Goal: Task Accomplishment & Management: Complete application form

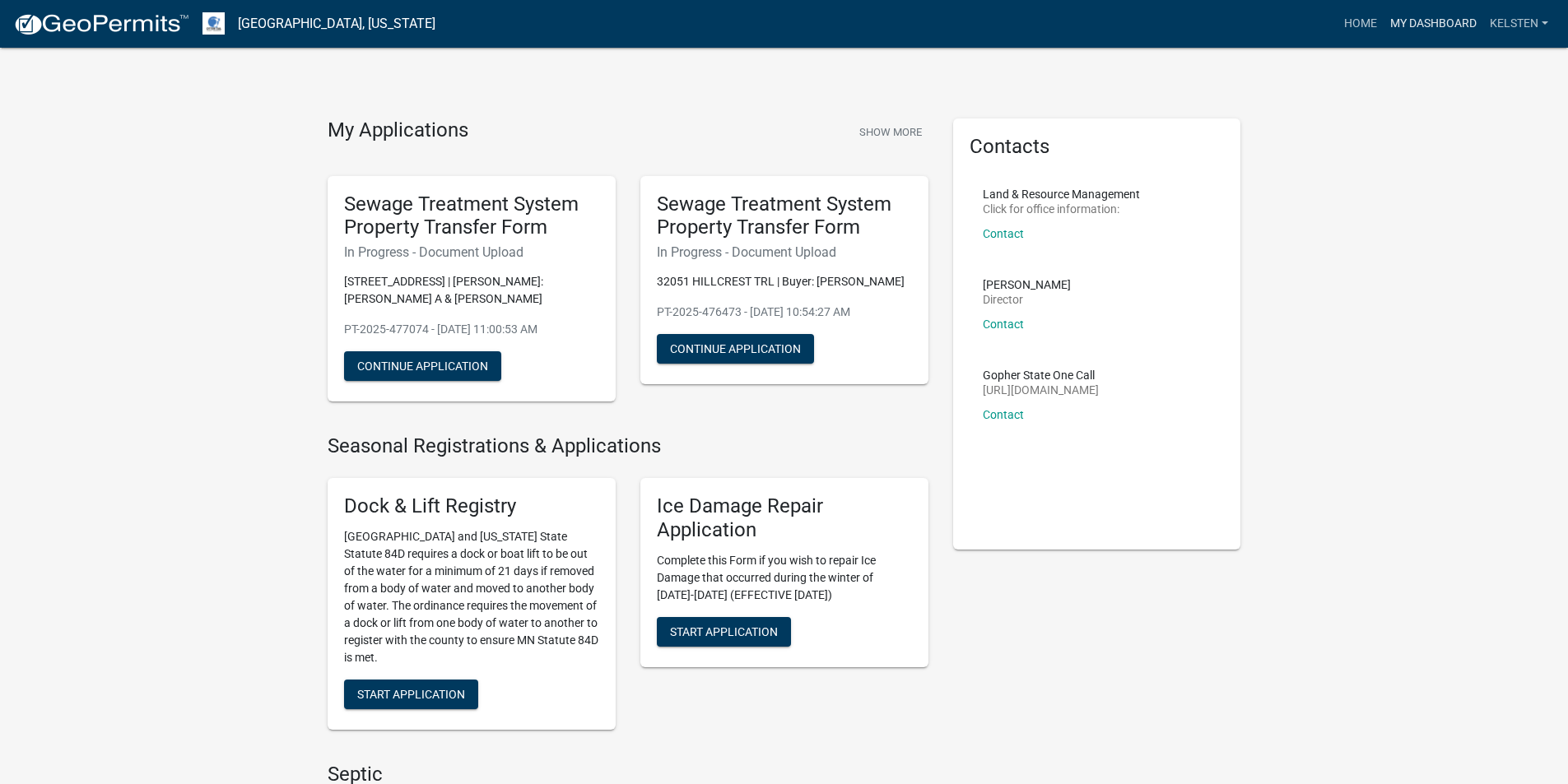
click at [1446, 19] on link "My Dashboard" at bounding box center [1433, 23] width 100 height 31
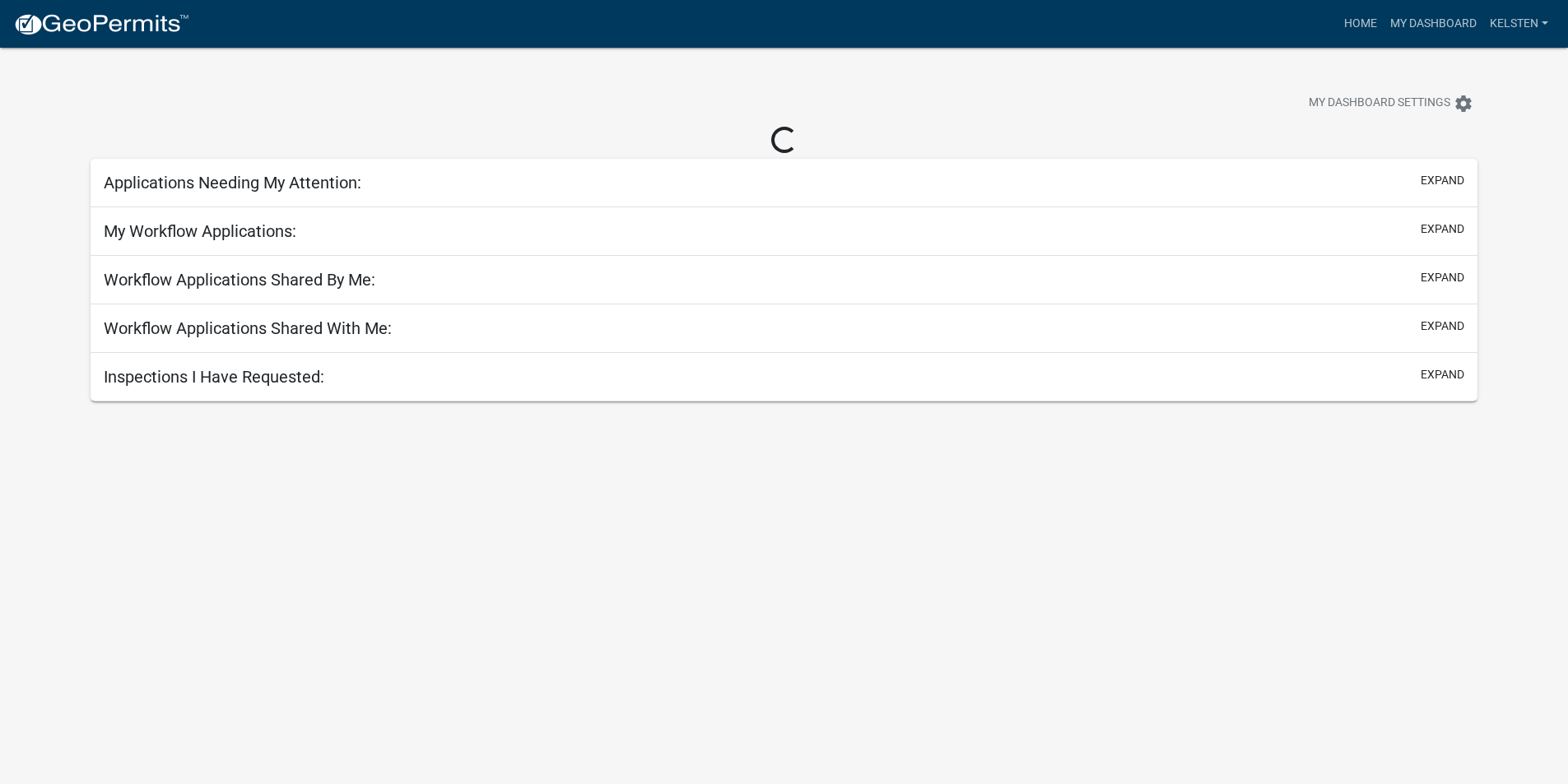
select select "3: 100"
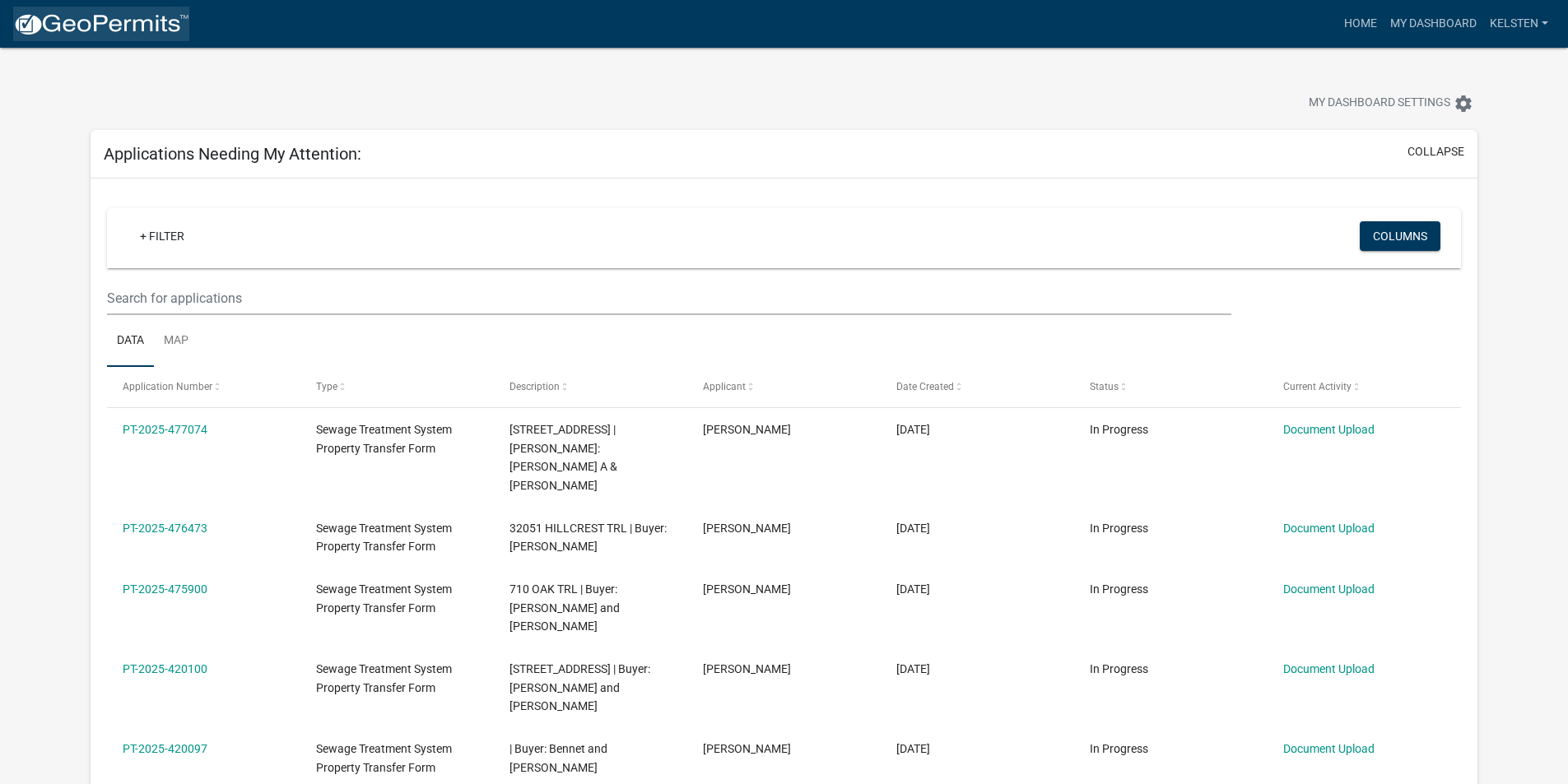
click at [39, 28] on img at bounding box center [101, 25] width 176 height 25
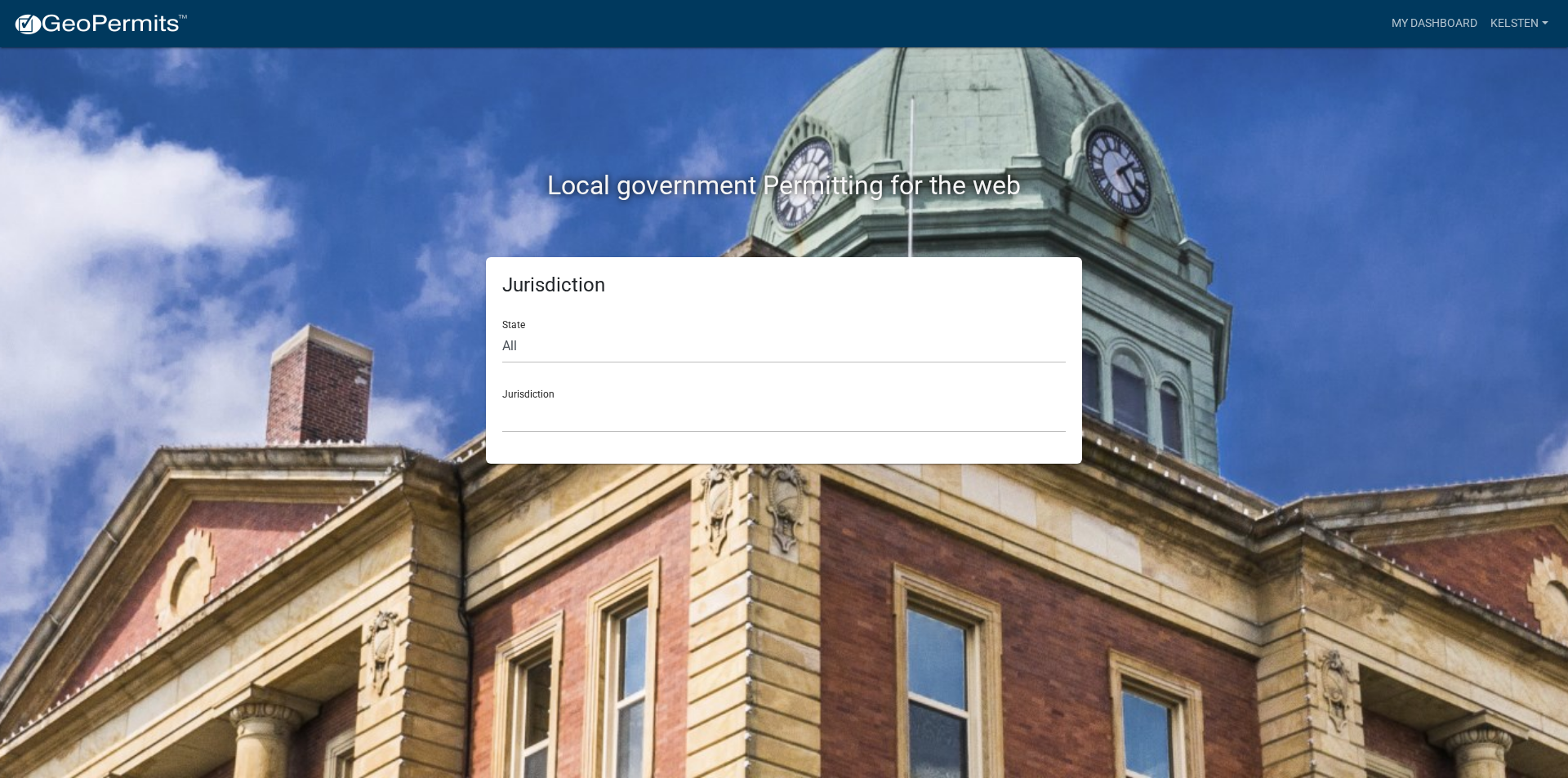
click at [629, 363] on form "State All [US_STATE] [US_STATE] [US_STATE] [US_STATE] [US_STATE] [US_STATE] [US…" at bounding box center [784, 370] width 564 height 126
click at [623, 356] on select "All [US_STATE] [US_STATE] [US_STATE] [US_STATE] [US_STATE] [US_STATE] [US_STATE…" at bounding box center [784, 347] width 564 height 33
select select "[US_STATE]"
click at [503, 330] on select "All [US_STATE] [US_STATE] [US_STATE] [US_STATE] [US_STATE] [US_STATE] [US_STATE…" at bounding box center [784, 347] width 564 height 33
click at [552, 458] on div "Jurisdiction State All [US_STATE] [US_STATE] [US_STATE] [US_STATE] [US_STATE] […" at bounding box center [784, 361] width 596 height 207
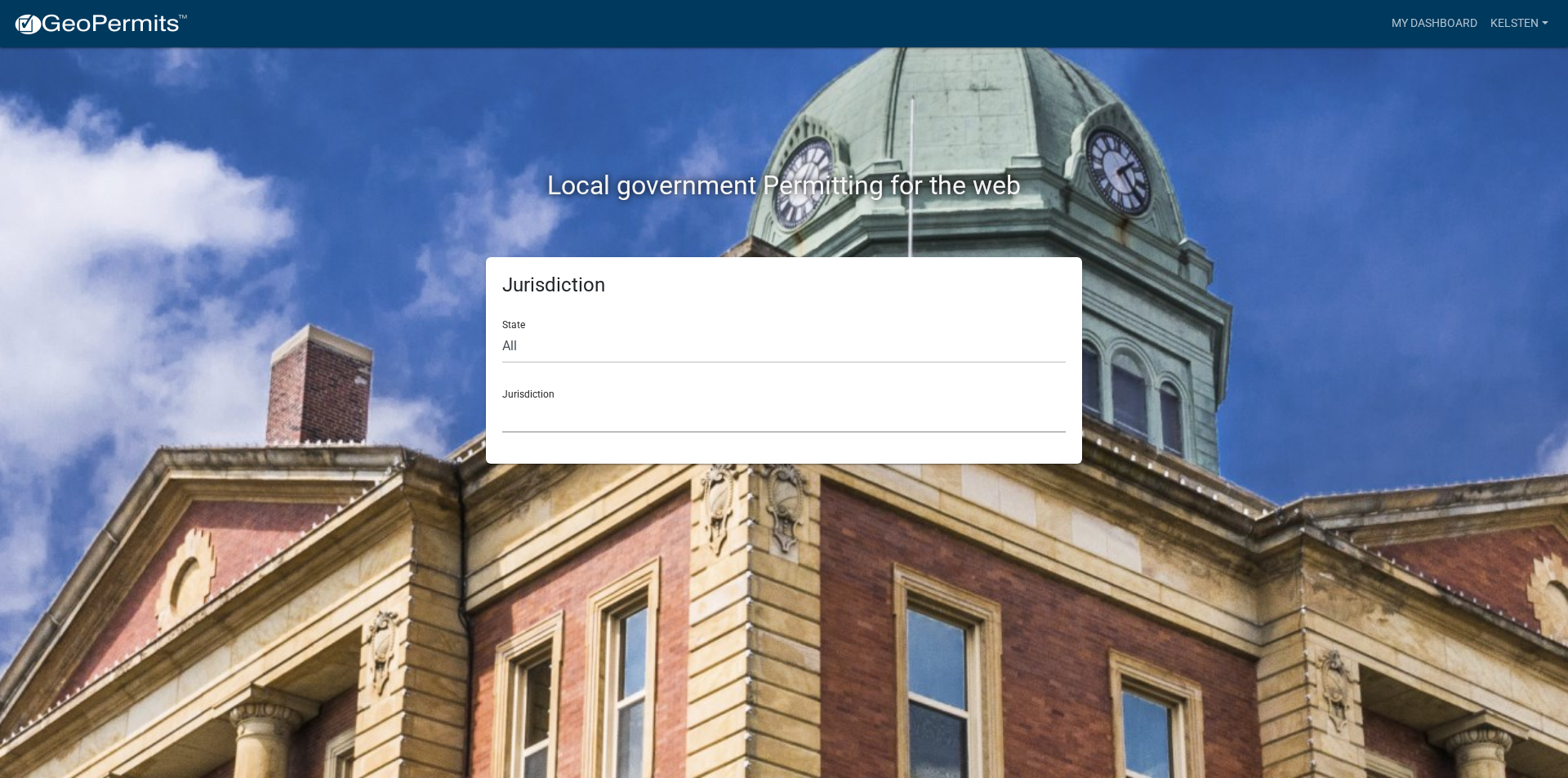
click at [543, 421] on select "[GEOGRAPHIC_DATA], [US_STATE] [GEOGRAPHIC_DATA], [US_STATE] [GEOGRAPHIC_DATA], …" at bounding box center [784, 416] width 564 height 33
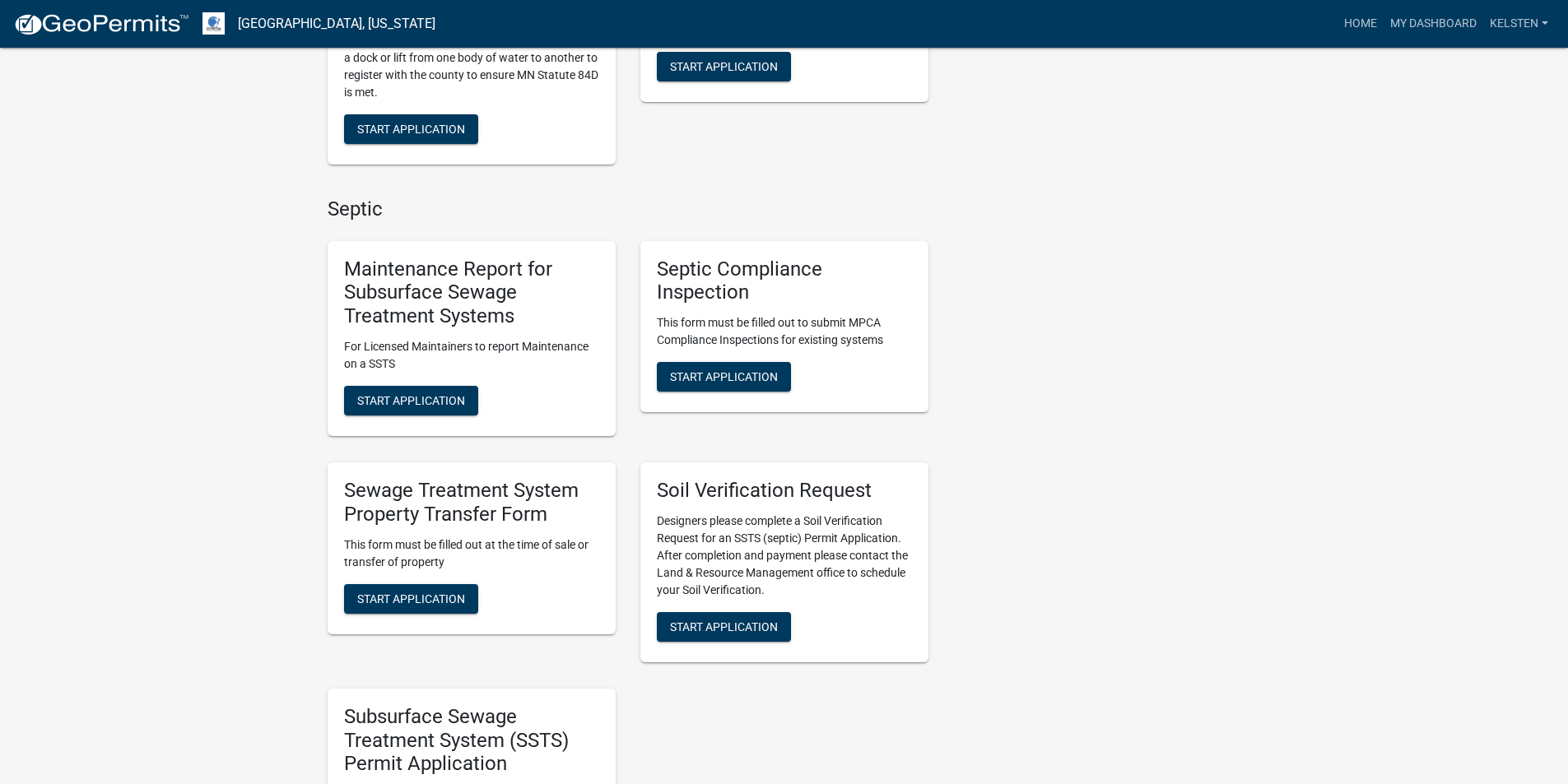
scroll to position [576, 0]
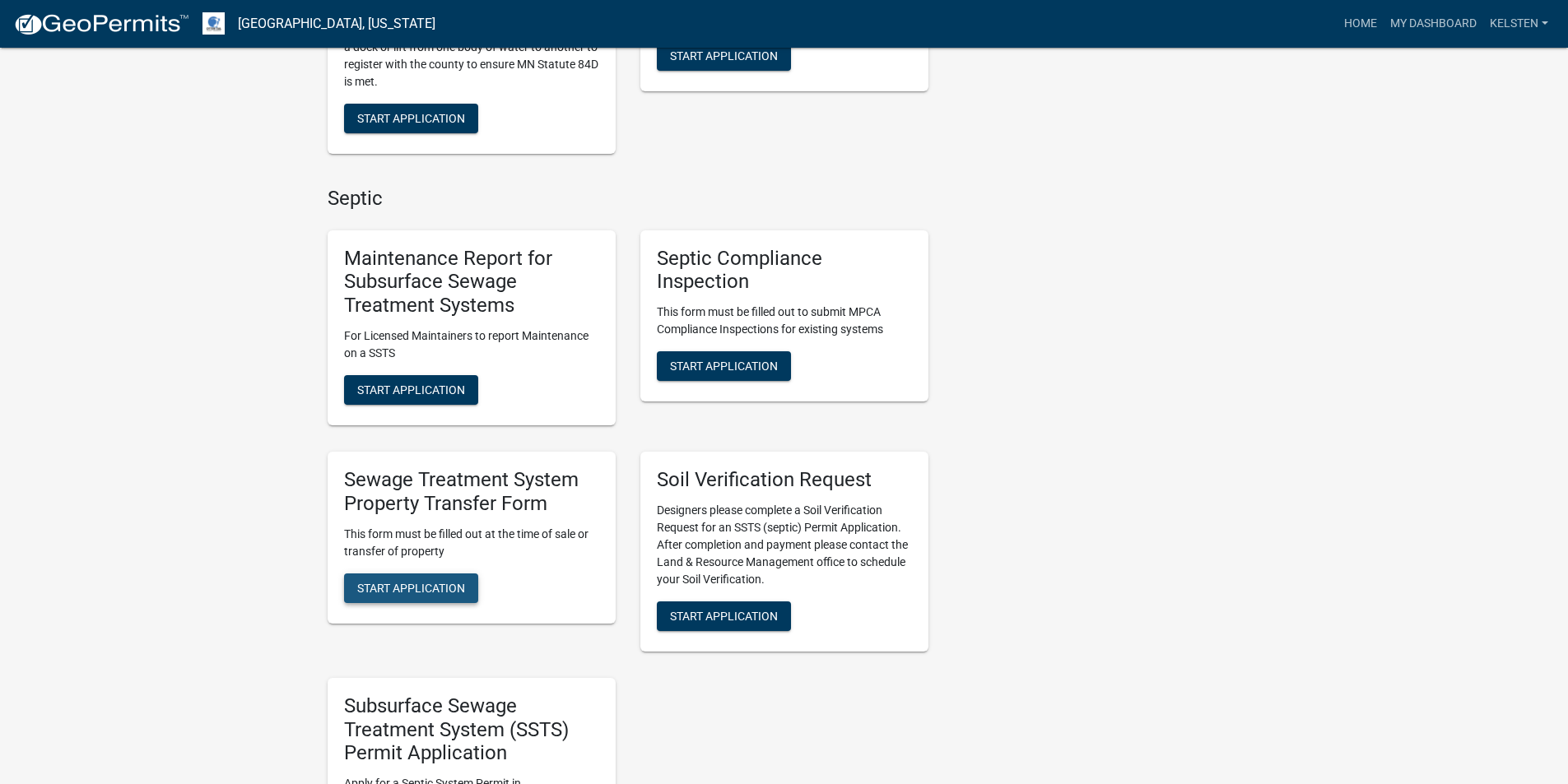
click at [426, 590] on span "Start Application" at bounding box center [411, 587] width 108 height 13
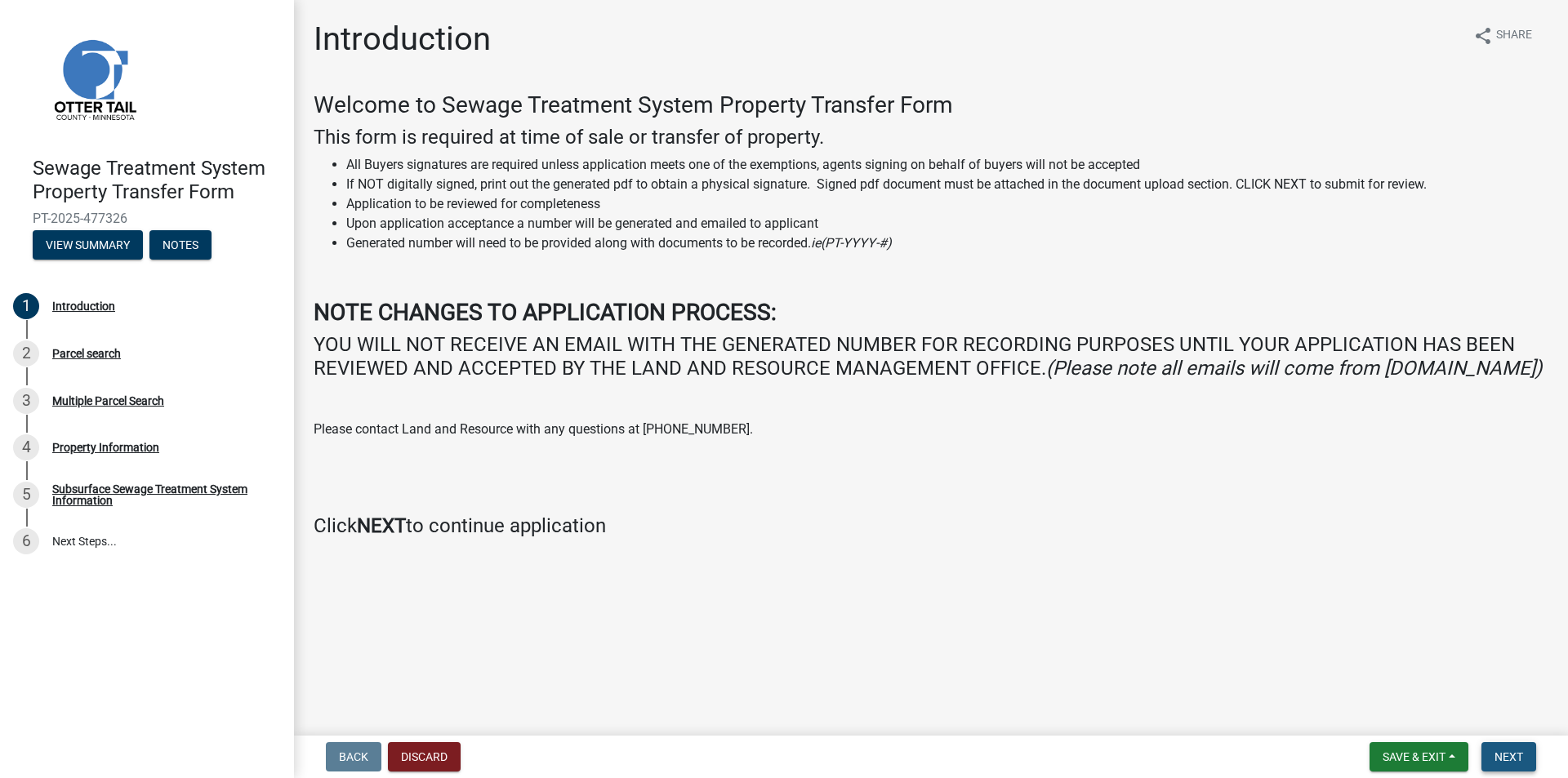
click at [1486, 751] on button "Next" at bounding box center [1508, 757] width 54 height 30
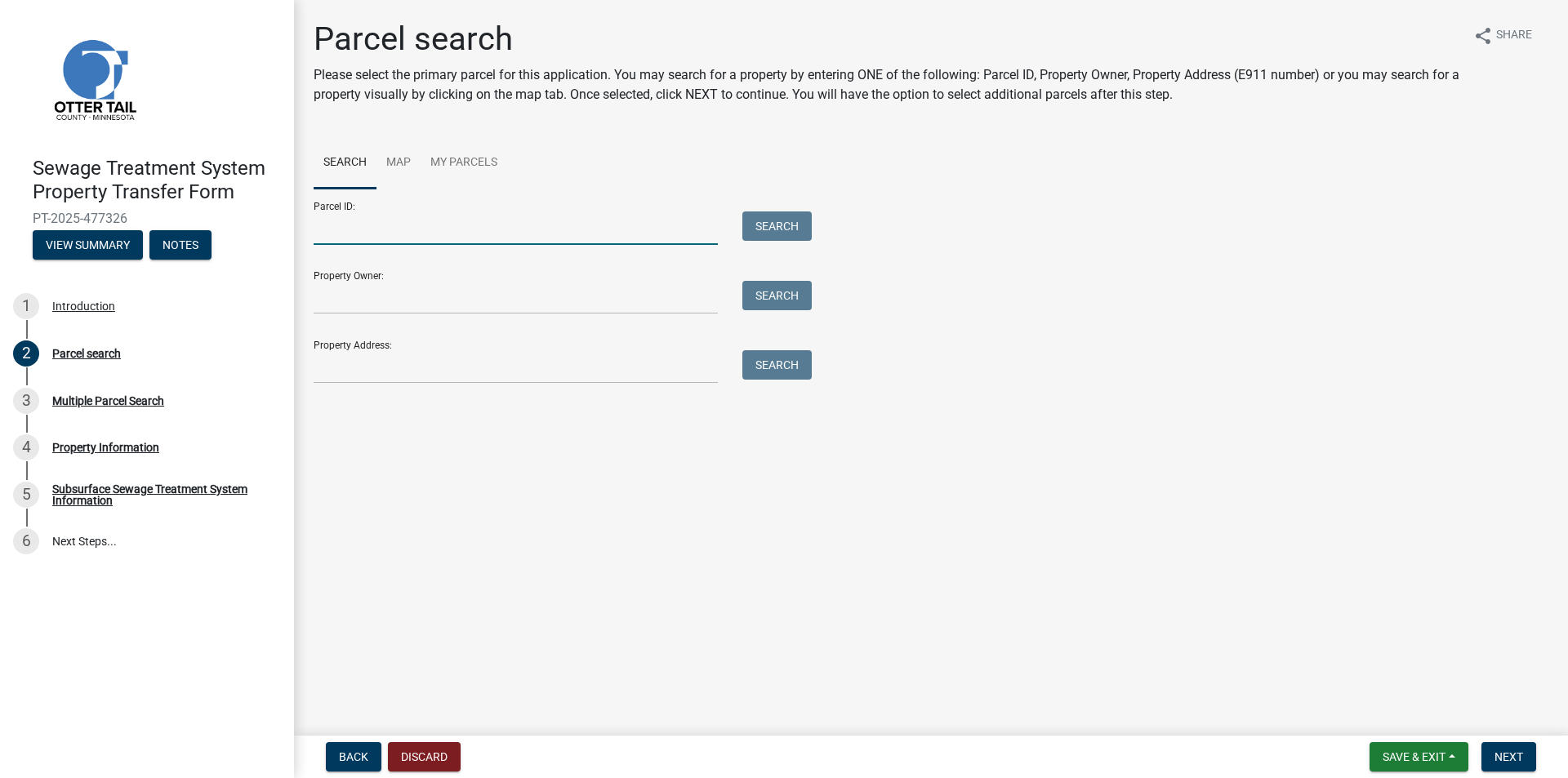
click at [374, 235] on input "Parcel ID:" at bounding box center [516, 228] width 404 height 33
type input "71001990216000"
click at [742, 212] on button "Search" at bounding box center [777, 227] width 69 height 30
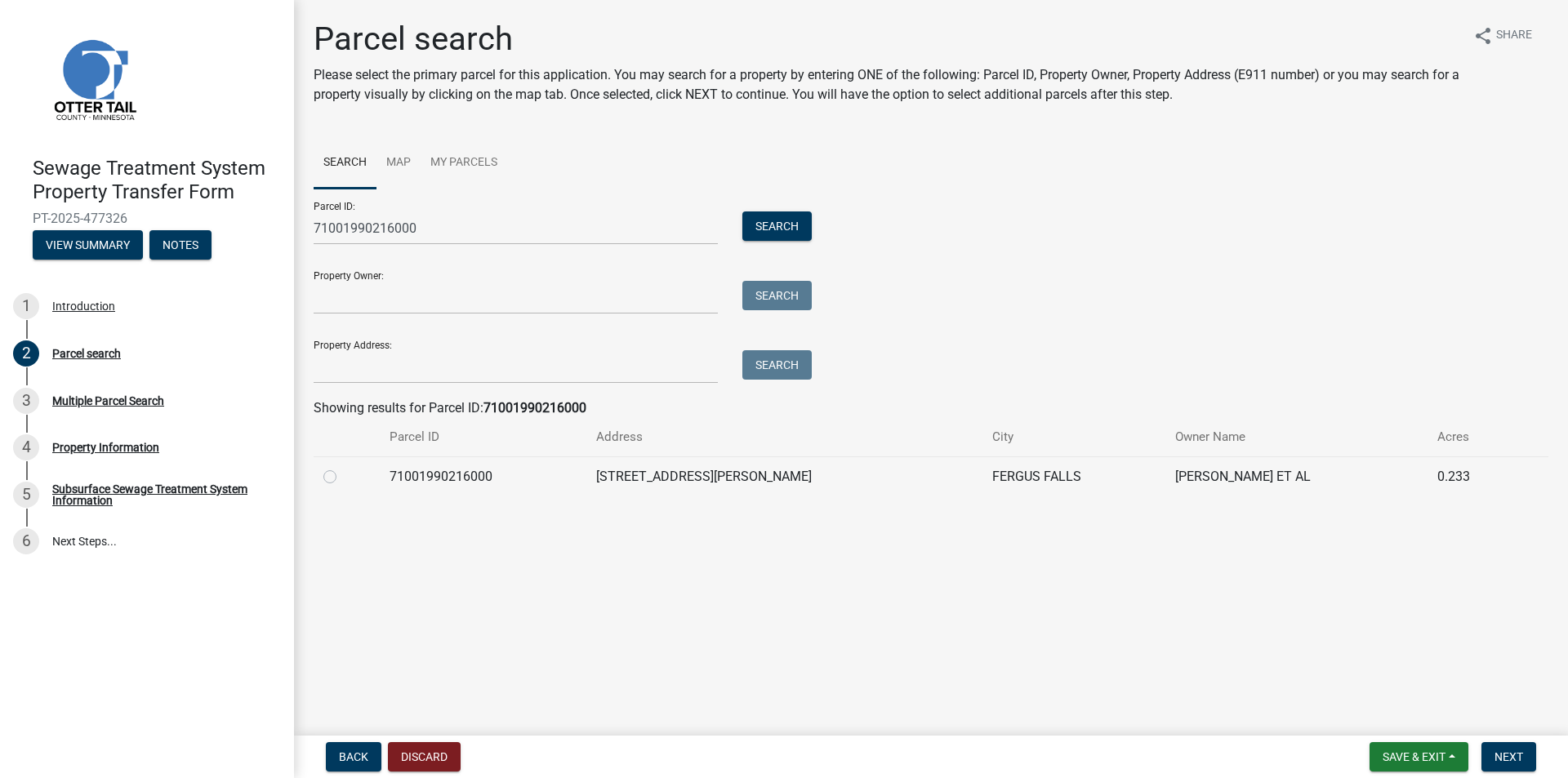
click at [343, 467] on label at bounding box center [343, 467] width 0 height 0
click at [343, 476] on input "radio" at bounding box center [348, 473] width 11 height 11
radio input "true"
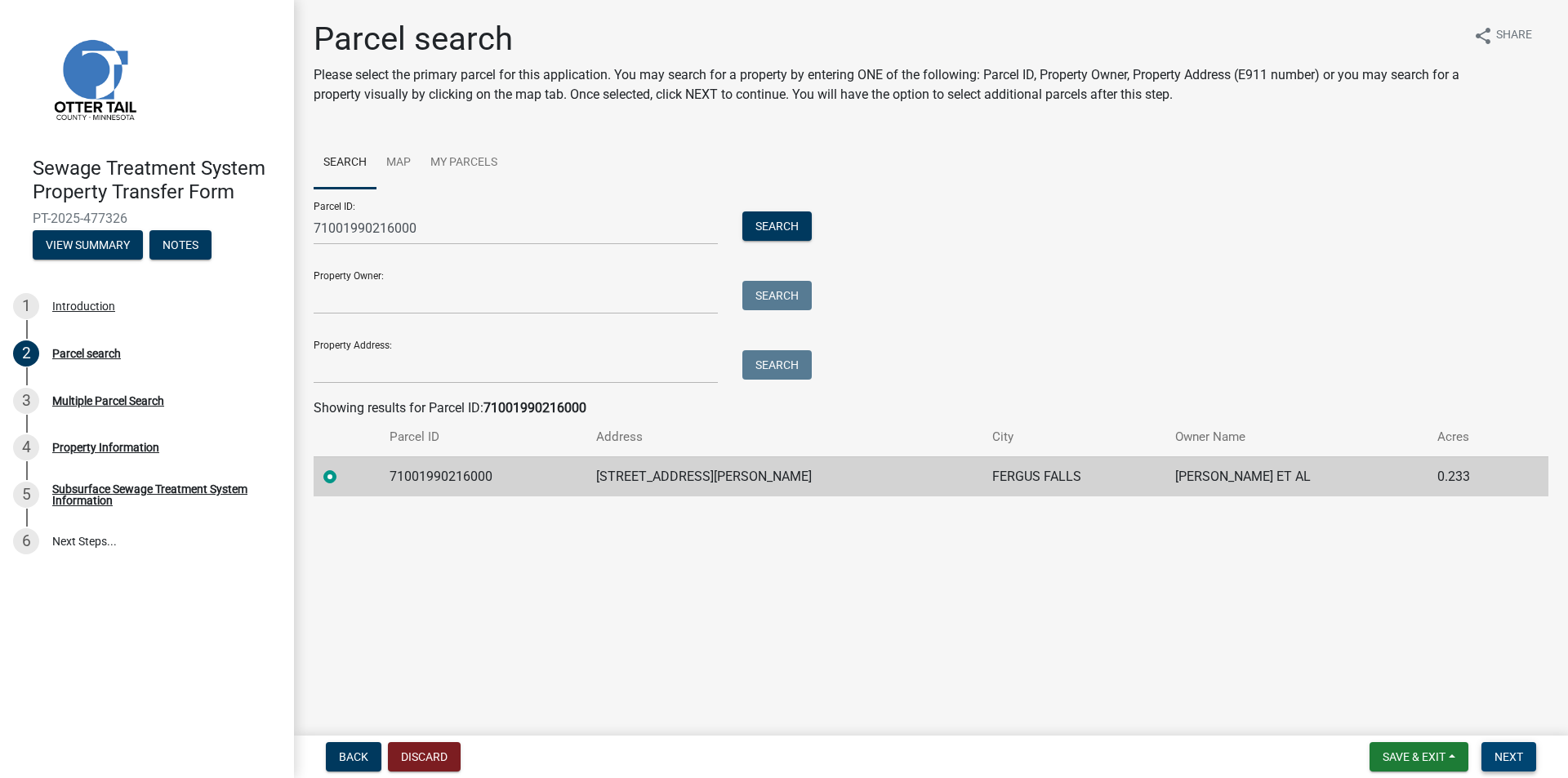
click at [1505, 751] on span "Next" at bounding box center [1508, 756] width 29 height 13
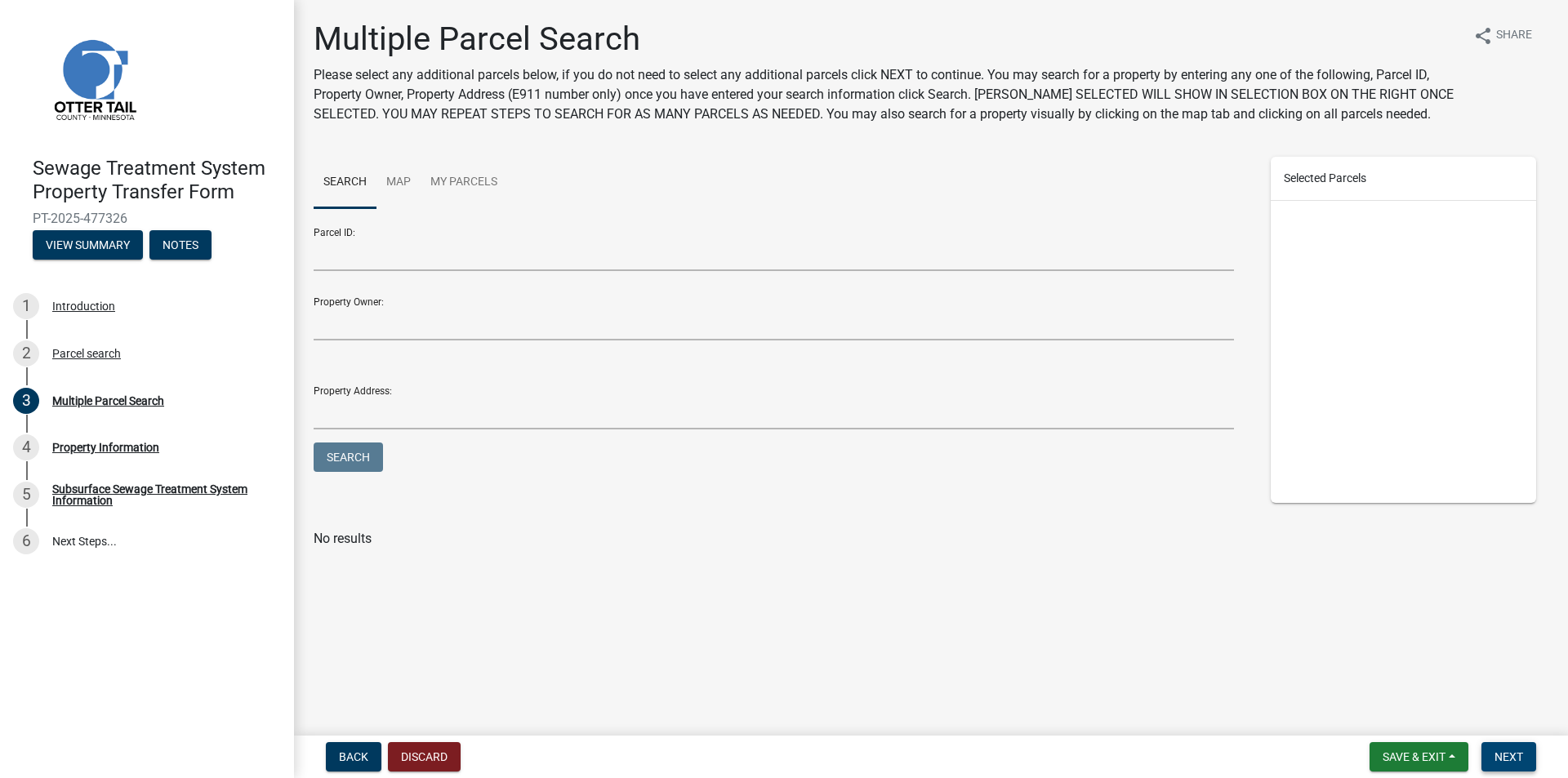
click at [1517, 757] on span "Next" at bounding box center [1508, 756] width 29 height 13
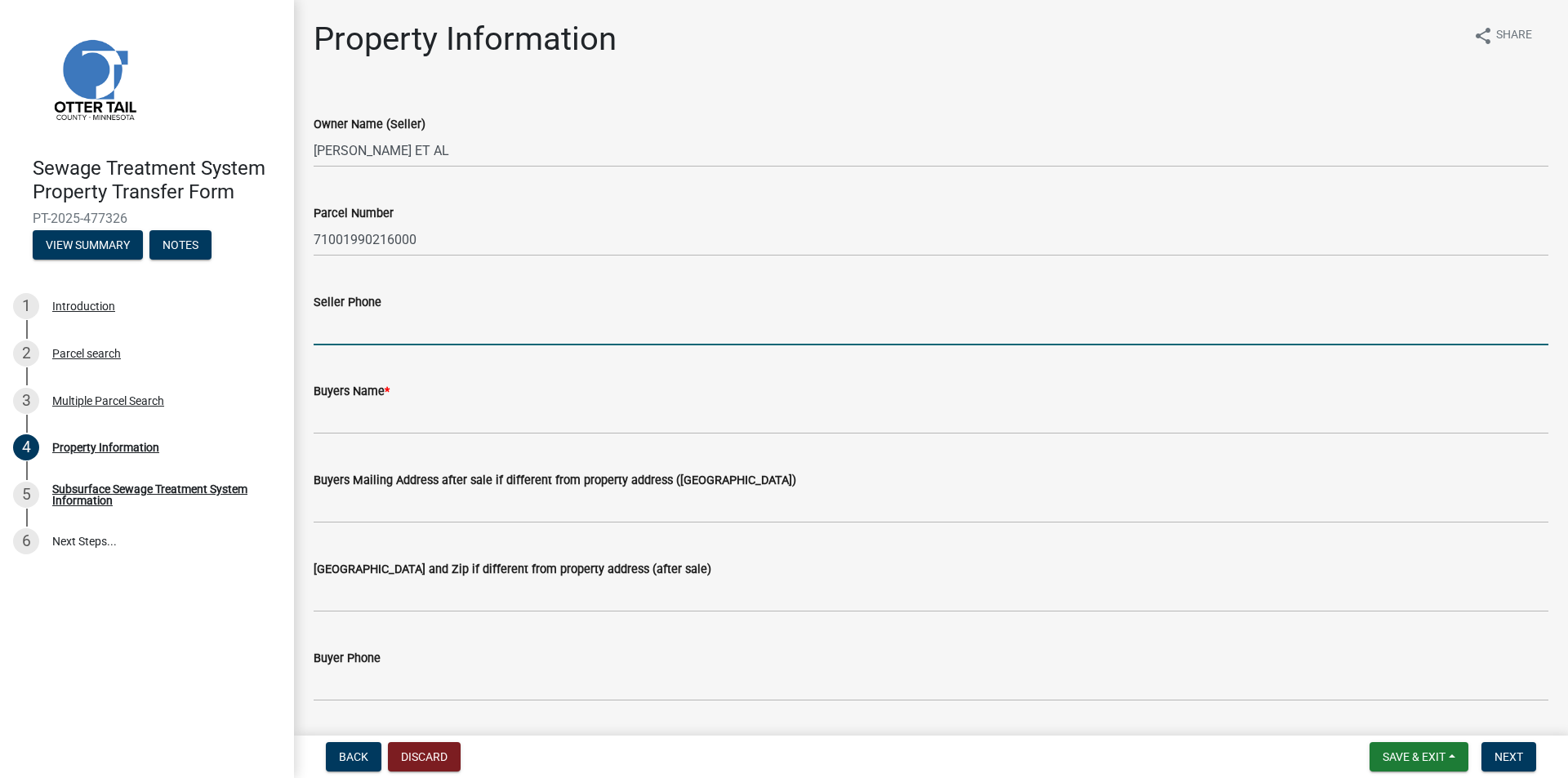
click at [389, 326] on input "Seller Phone" at bounding box center [931, 328] width 1234 height 33
type input "[PHONE_NUMBER]"
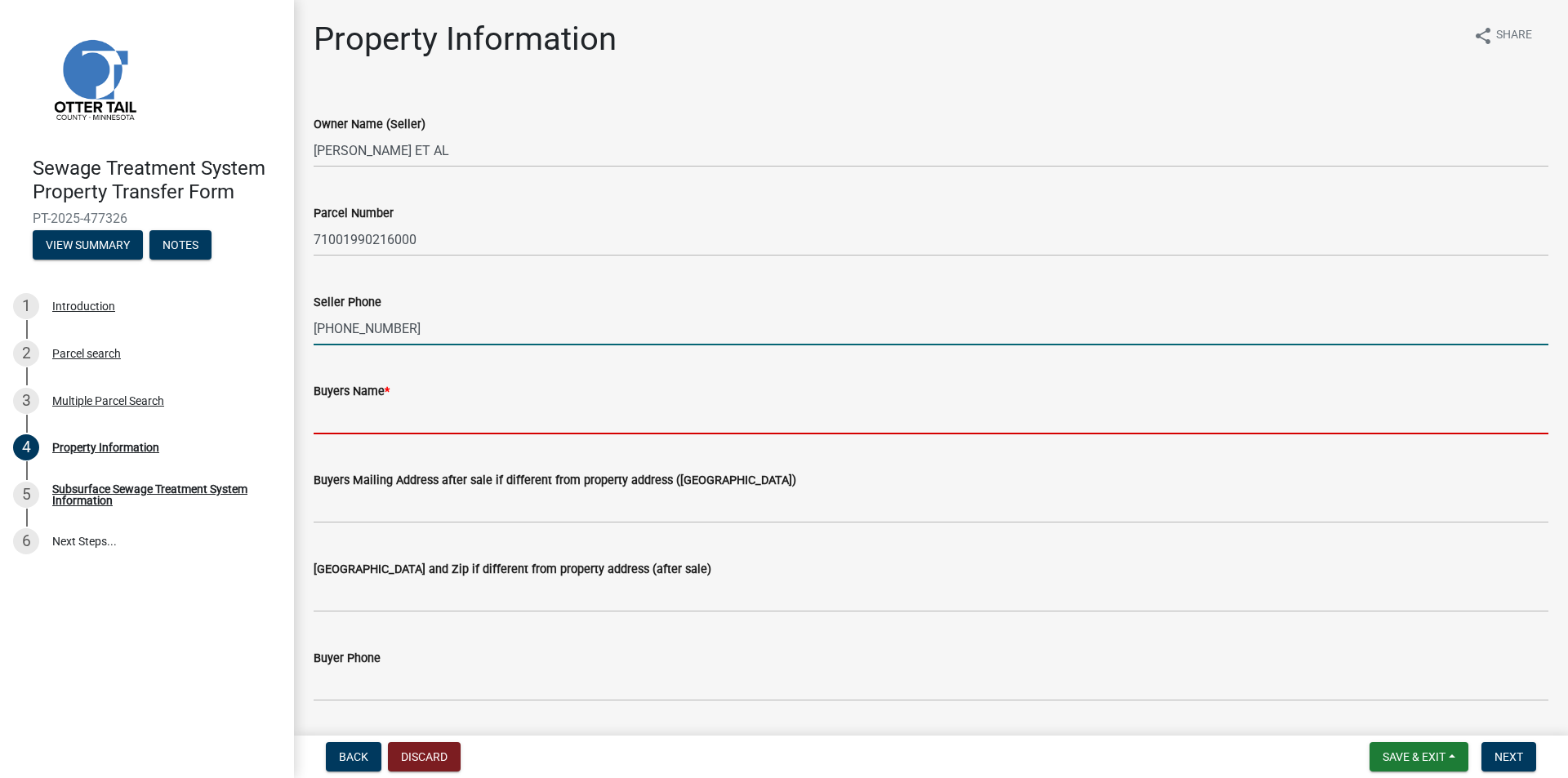
click at [376, 424] on input "Buyers Name *" at bounding box center [931, 417] width 1234 height 33
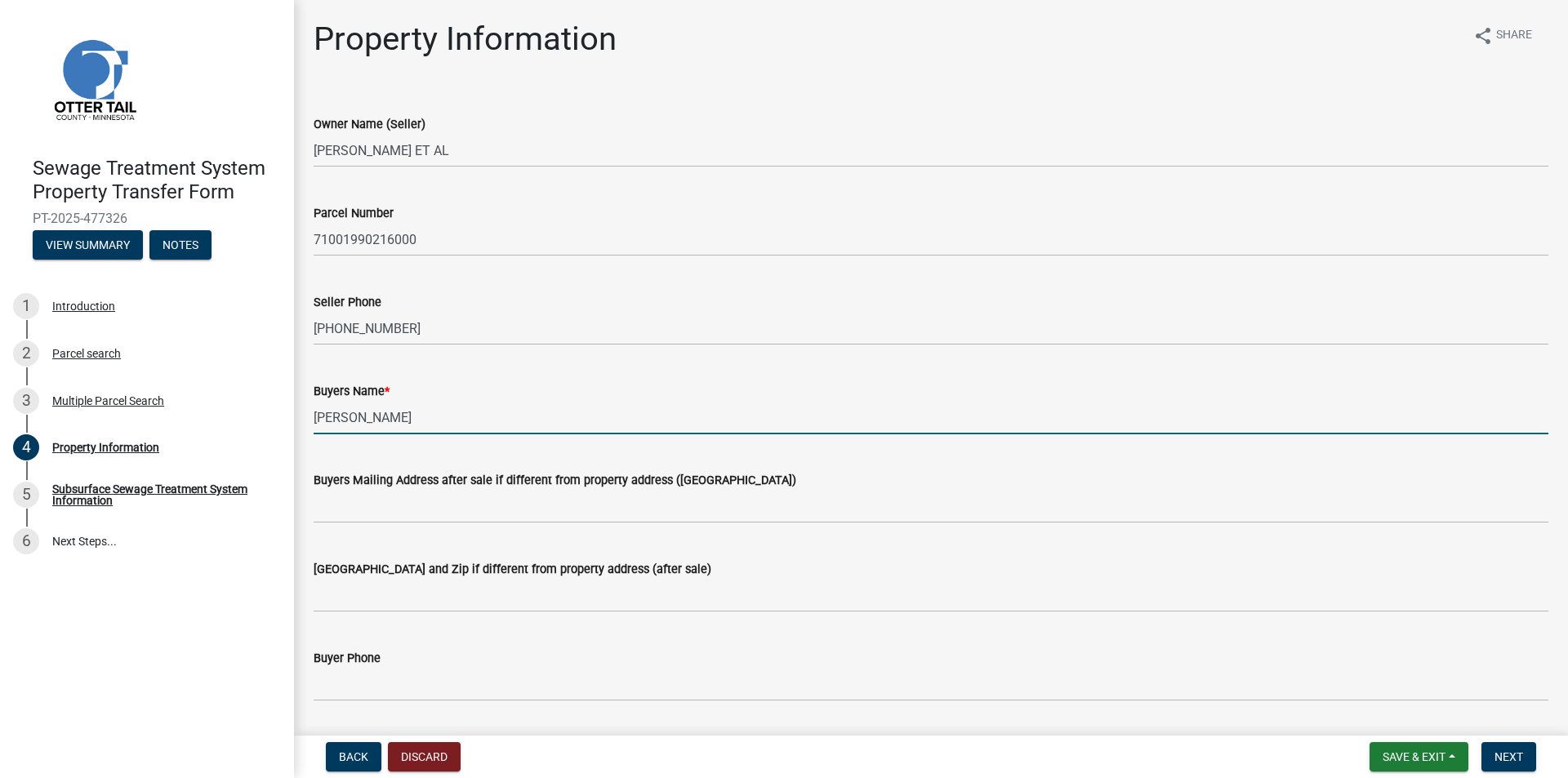
type input "[PERSON_NAME]"
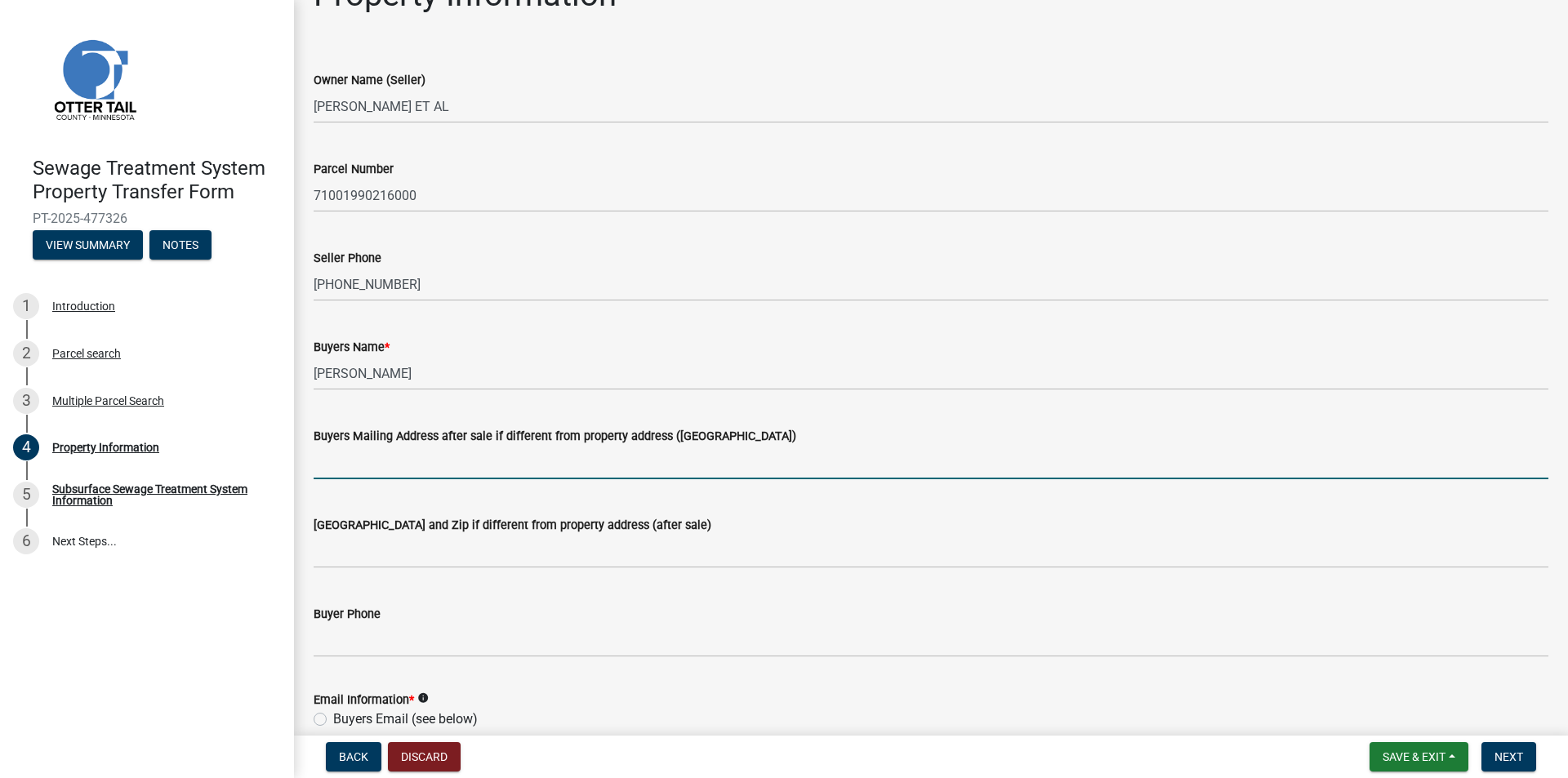
scroll to position [245, 0]
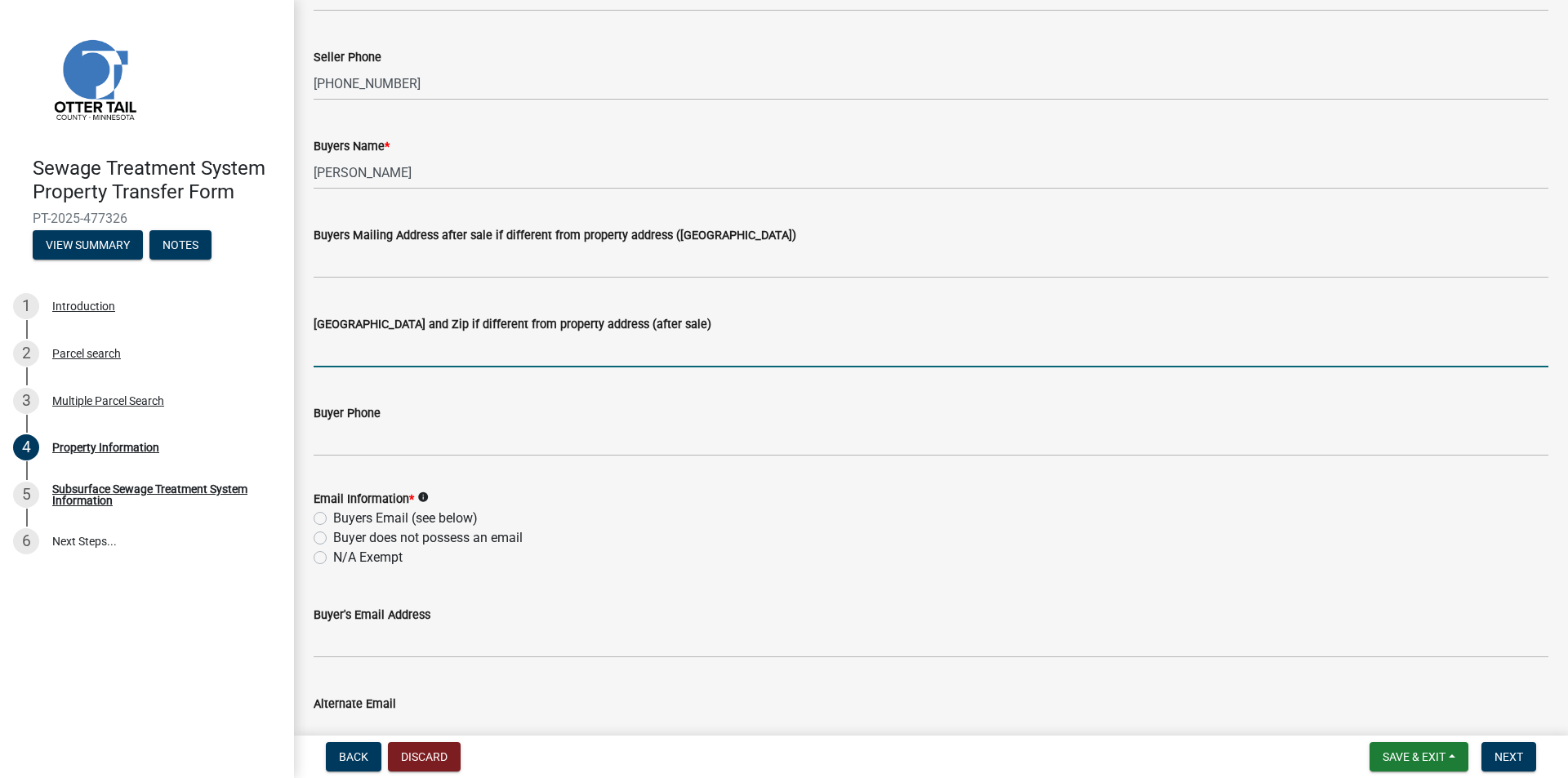
click at [347, 355] on input "[GEOGRAPHIC_DATA] and Zip if different from property address (after sale)" at bounding box center [931, 351] width 1234 height 33
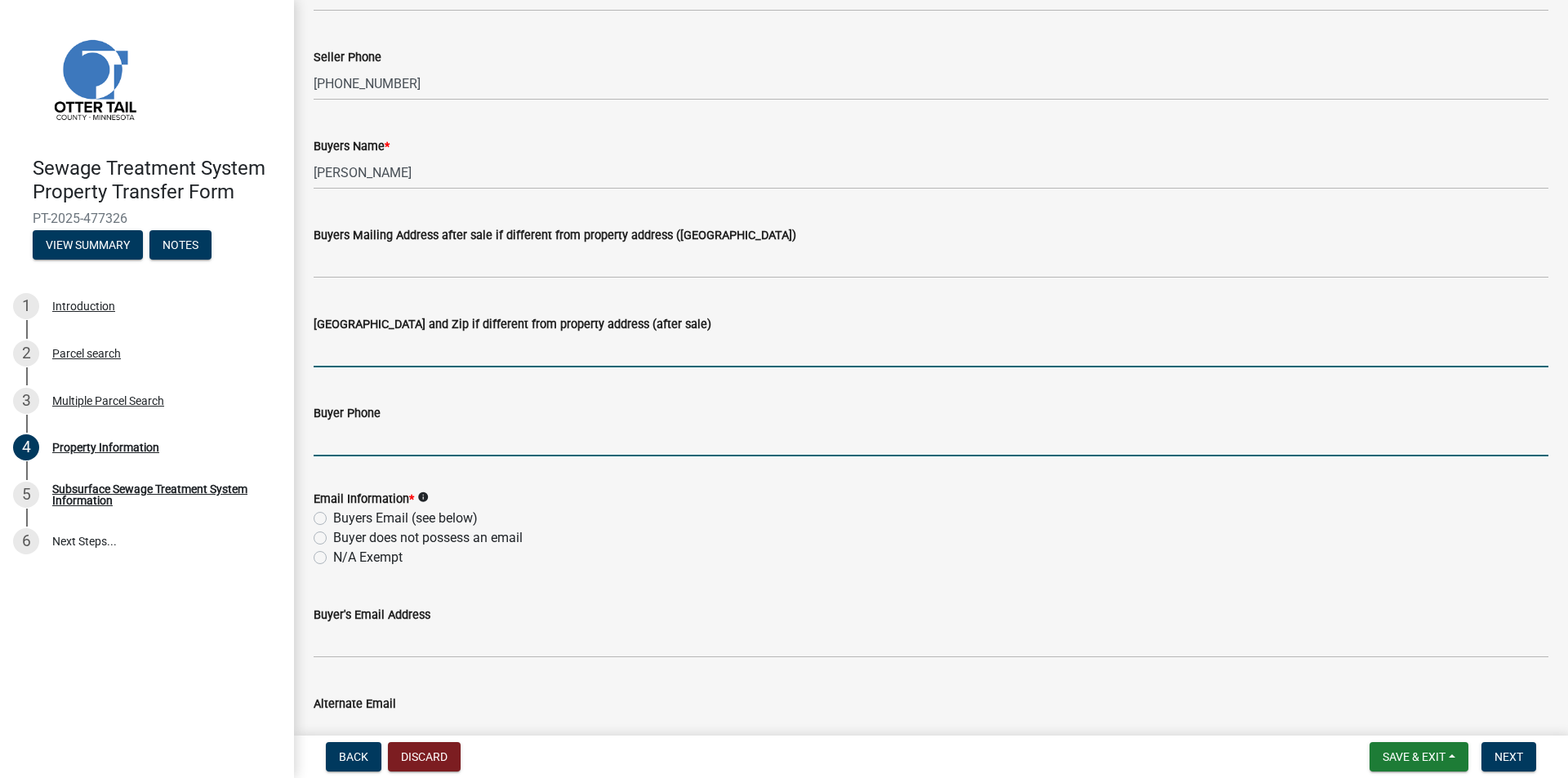
click at [334, 445] on input "Buyer Phone" at bounding box center [931, 439] width 1234 height 33
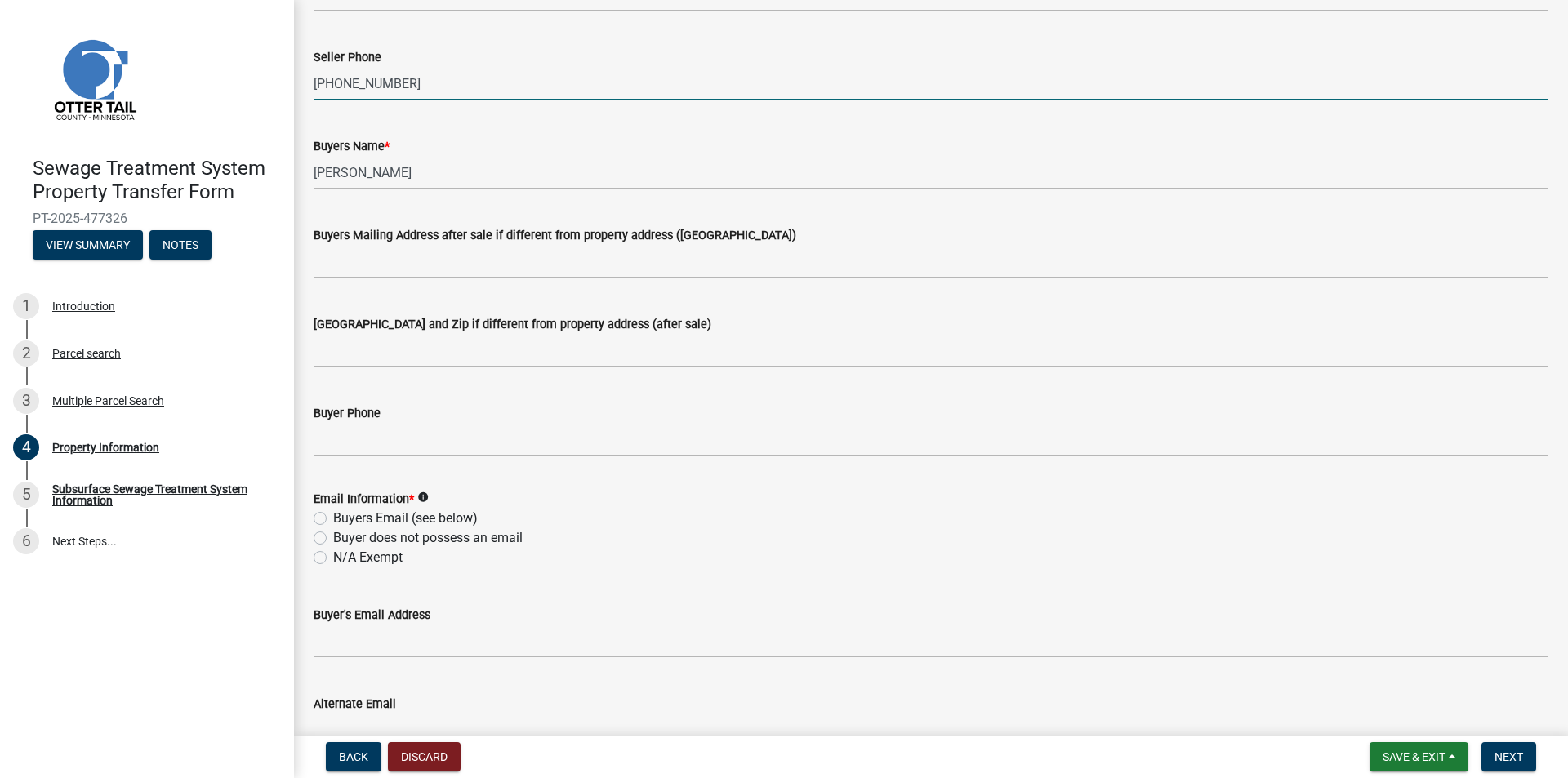
drag, startPoint x: 416, startPoint y: 77, endPoint x: 246, endPoint y: 90, distance: 170.5
click at [246, 90] on div "Sewage Treatment System Property Transfer Form PT-2025-477326 View Summary Note…" at bounding box center [784, 389] width 1568 height 778
type input "701361-0795"
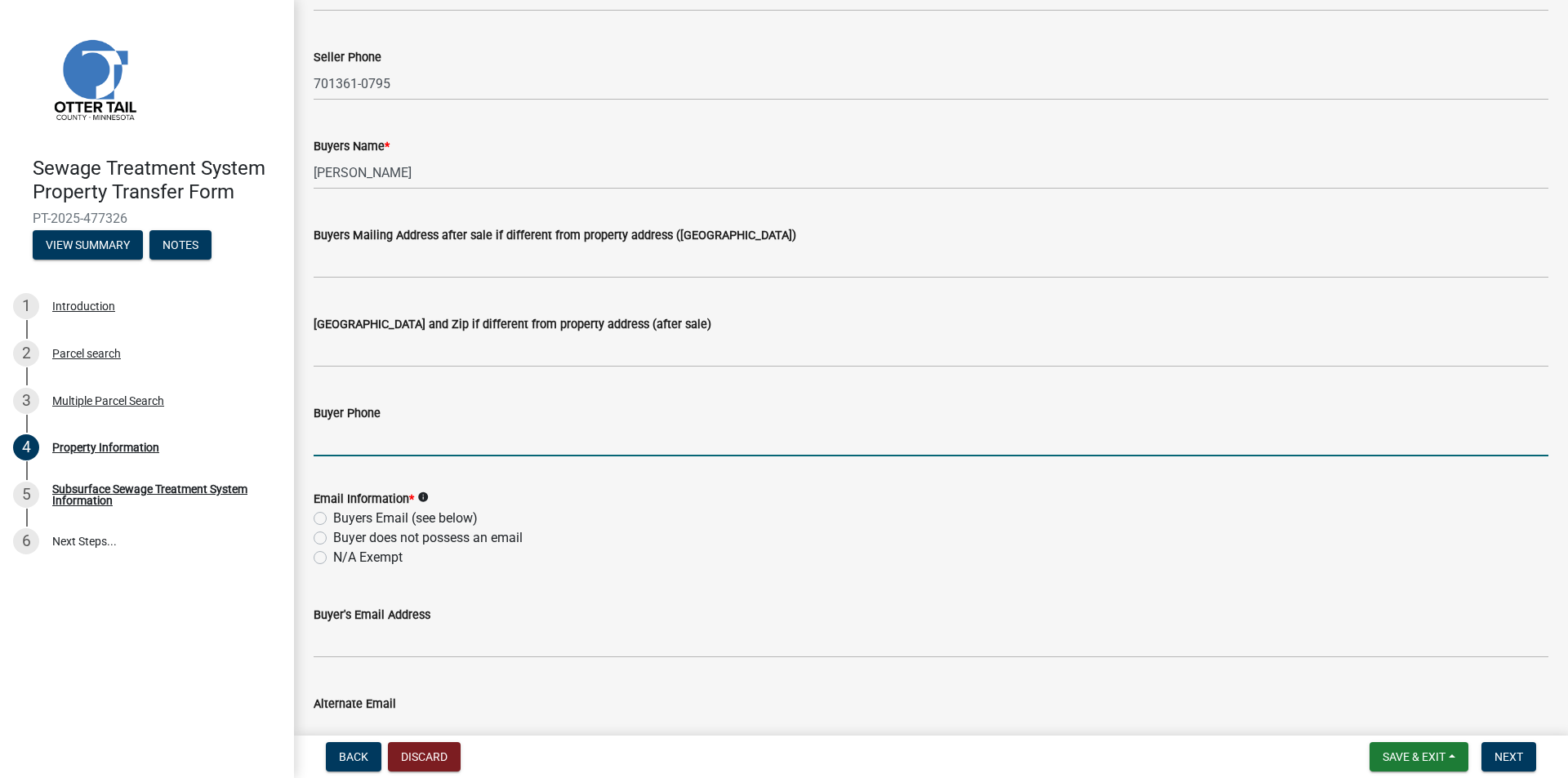
click at [455, 446] on input "Buyer Phone" at bounding box center [931, 439] width 1234 height 33
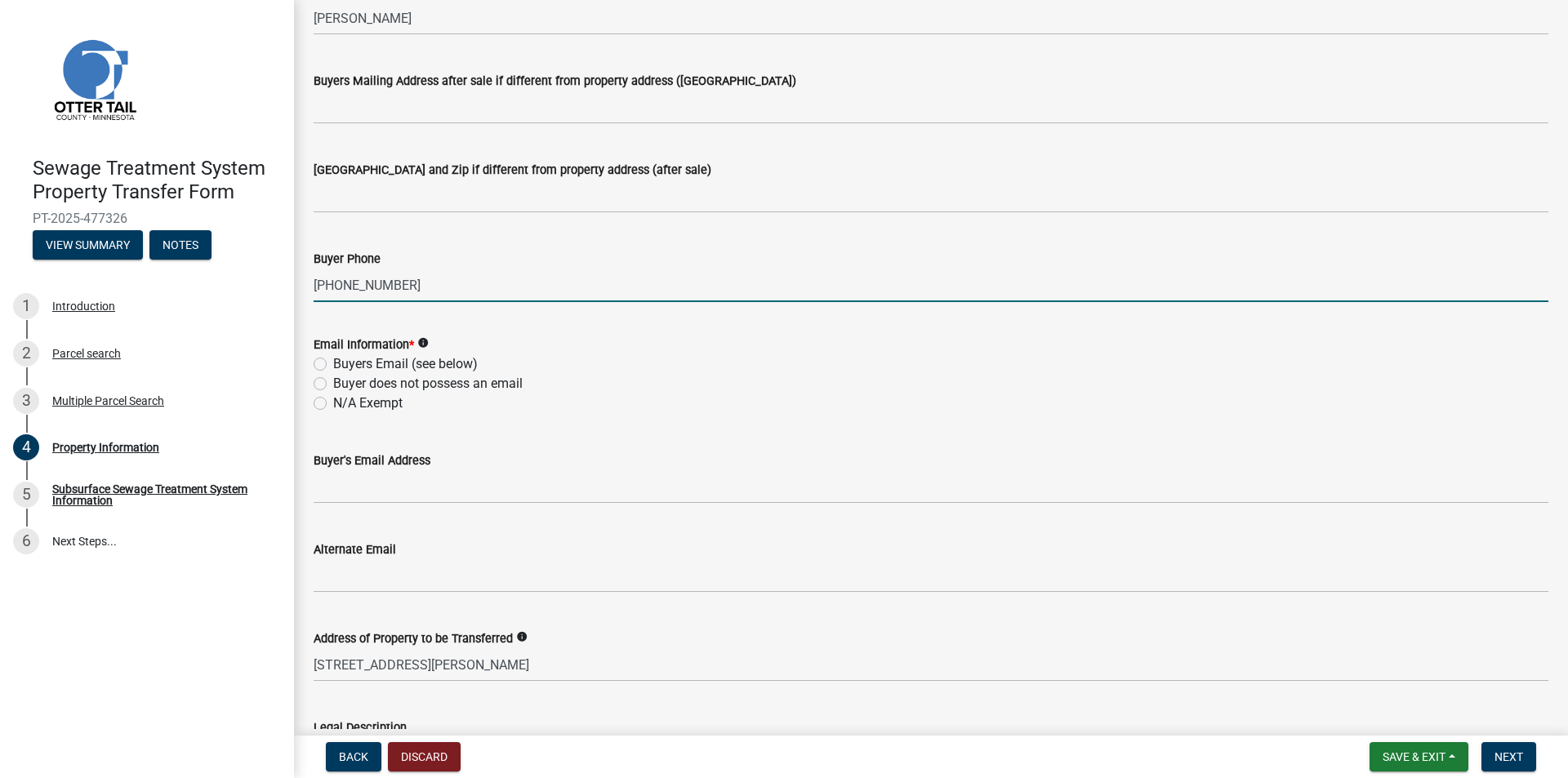
scroll to position [408, 0]
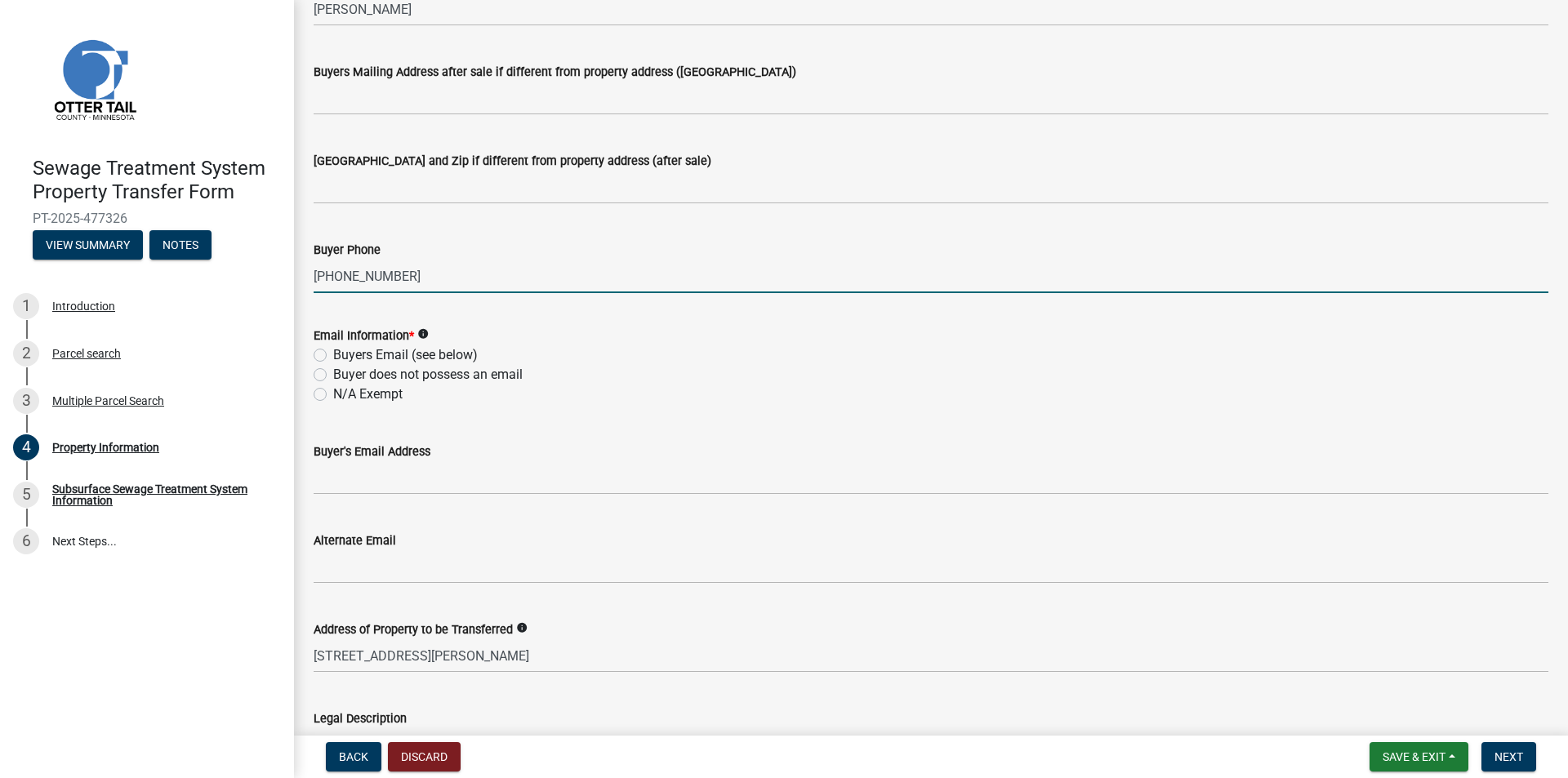
type input "[PHONE_NUMBER]"
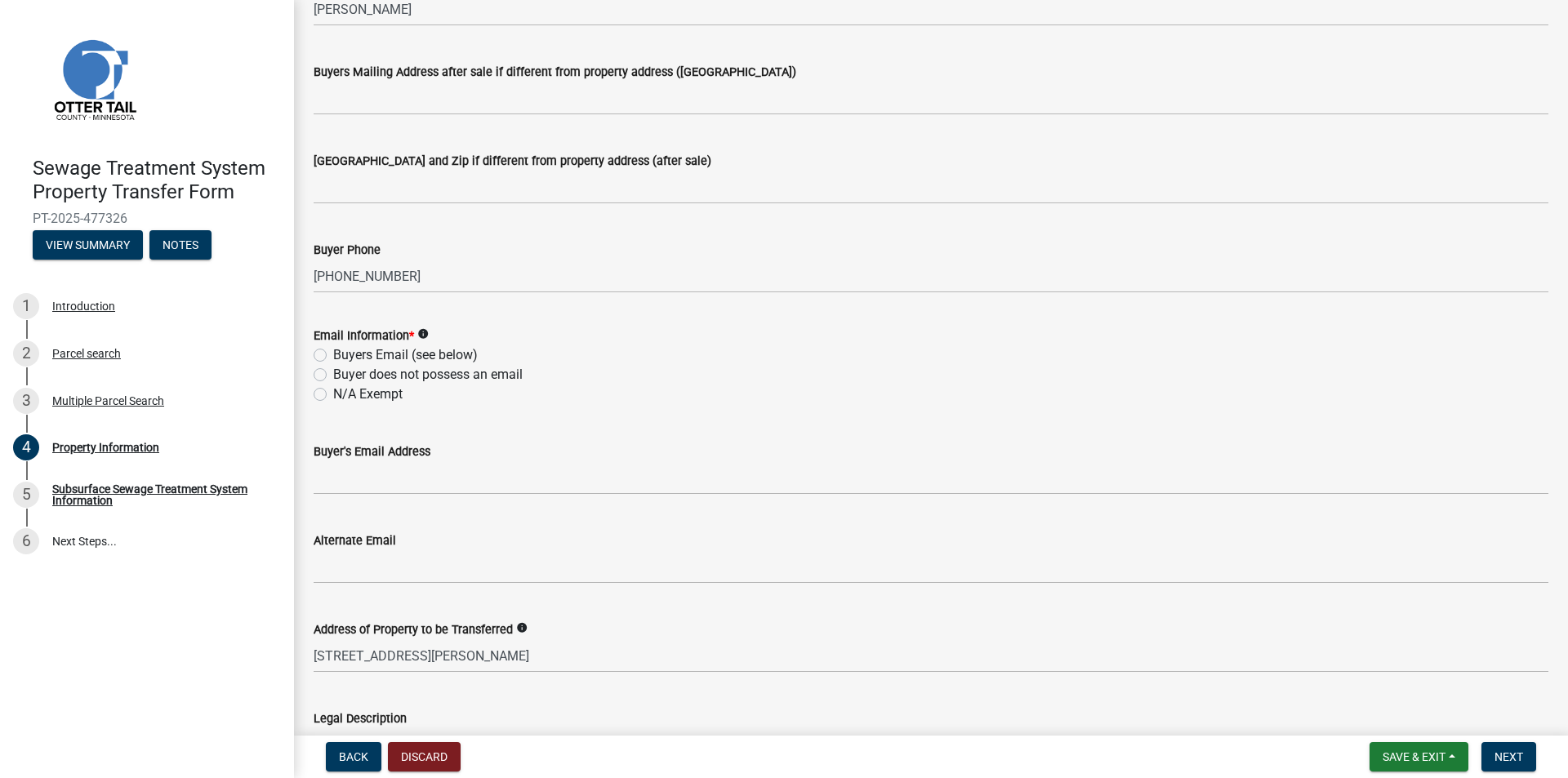
click at [354, 357] on label "Buyers Email (see below)" at bounding box center [405, 355] width 144 height 19
click at [344, 356] on input "Buyers Email (see below)" at bounding box center [339, 351] width 11 height 11
radio input "true"
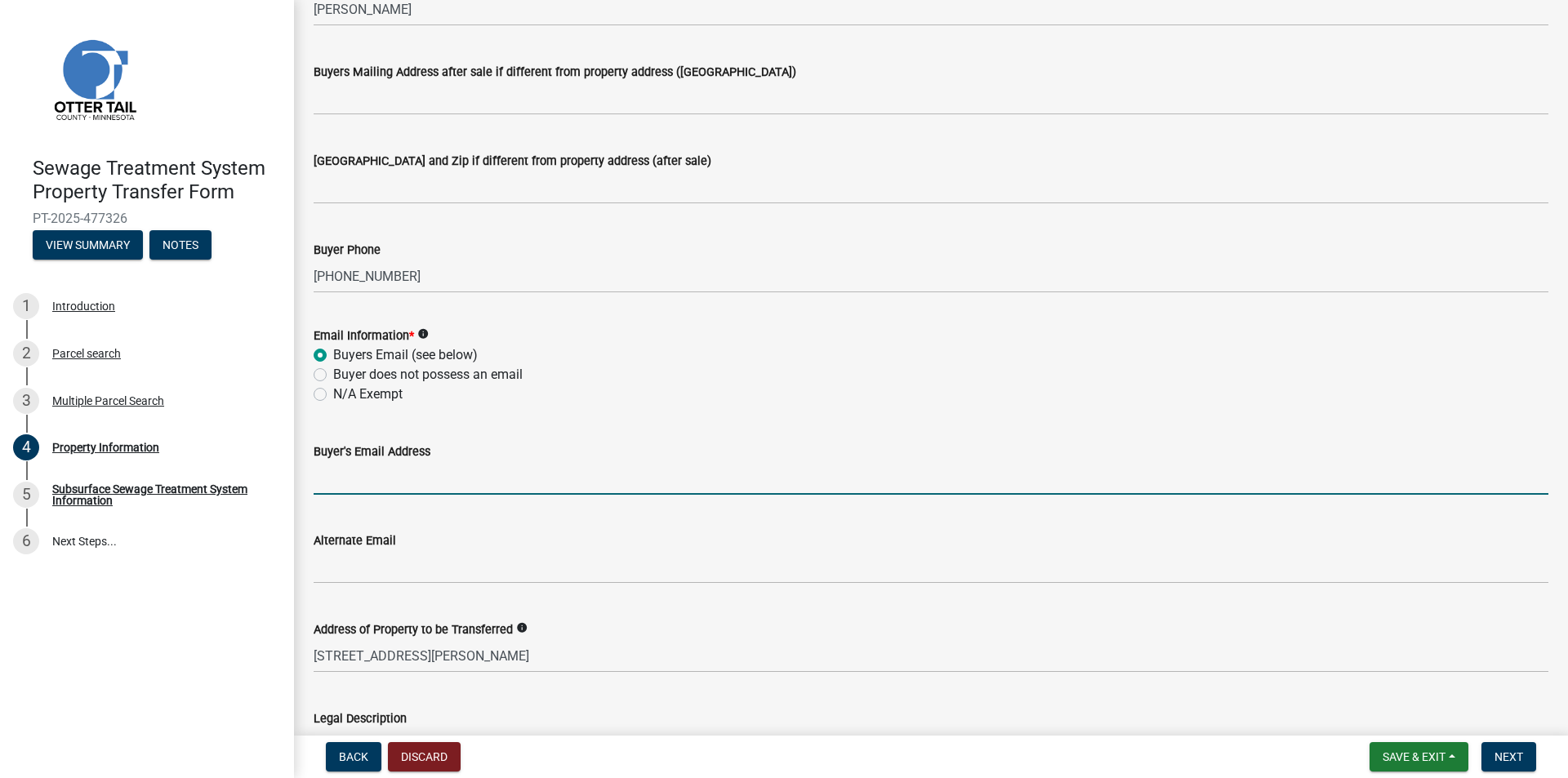
click at [368, 480] on input "Buyer's Email Address" at bounding box center [931, 478] width 1234 height 33
type input "[EMAIL_ADDRESS][DOMAIN_NAME]"
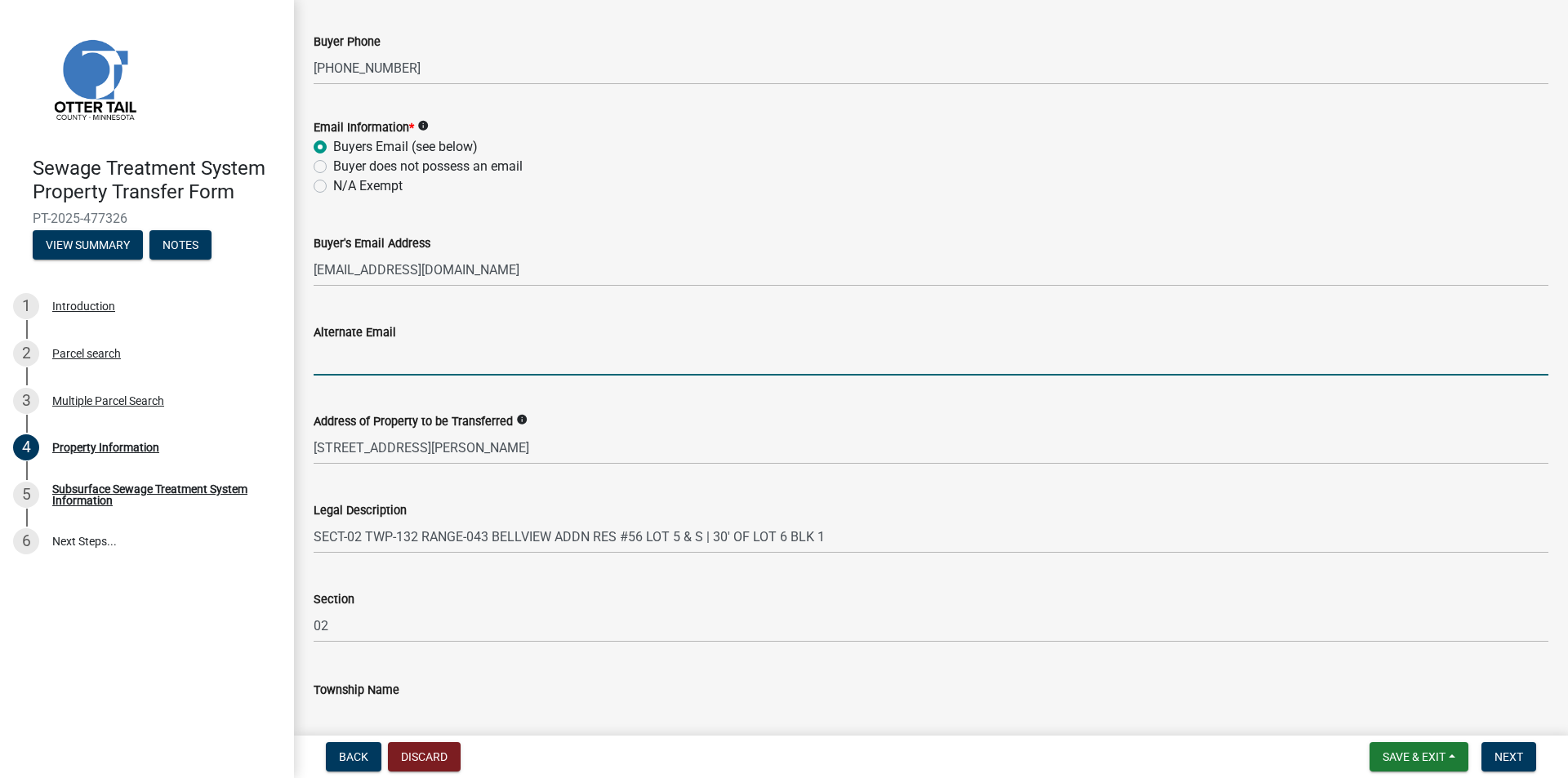
scroll to position [653, 0]
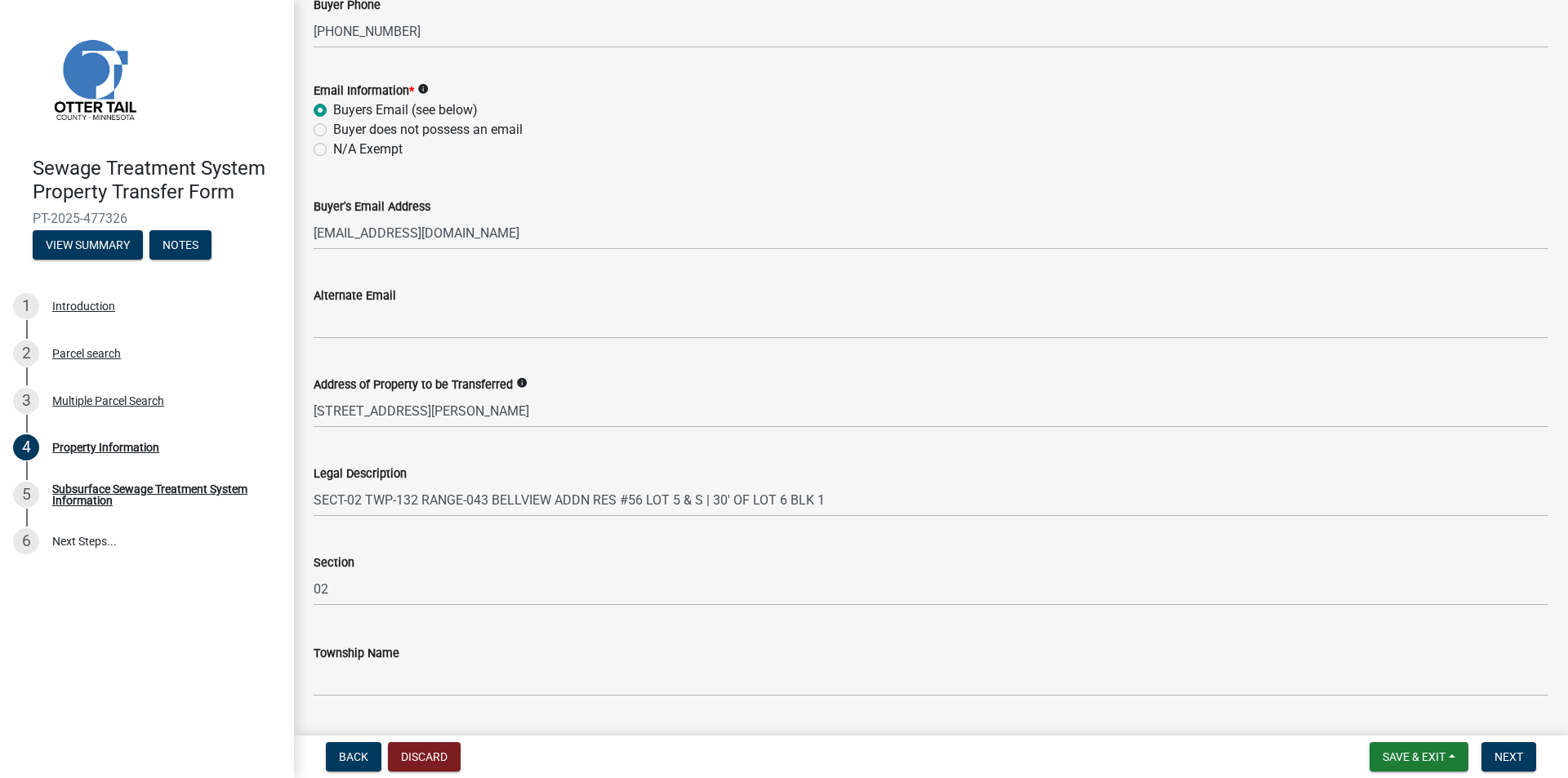
click at [1507, 731] on div "Sewage Treatment System Property Transfer Form PT-2025-477326 View Summary Note…" at bounding box center [784, 389] width 1568 height 778
click at [1507, 736] on nav "Back Discard Save & Exit Save Save & Exit Next" at bounding box center [931, 756] width 1274 height 43
click at [1506, 753] on span "Next" at bounding box center [1508, 756] width 29 height 13
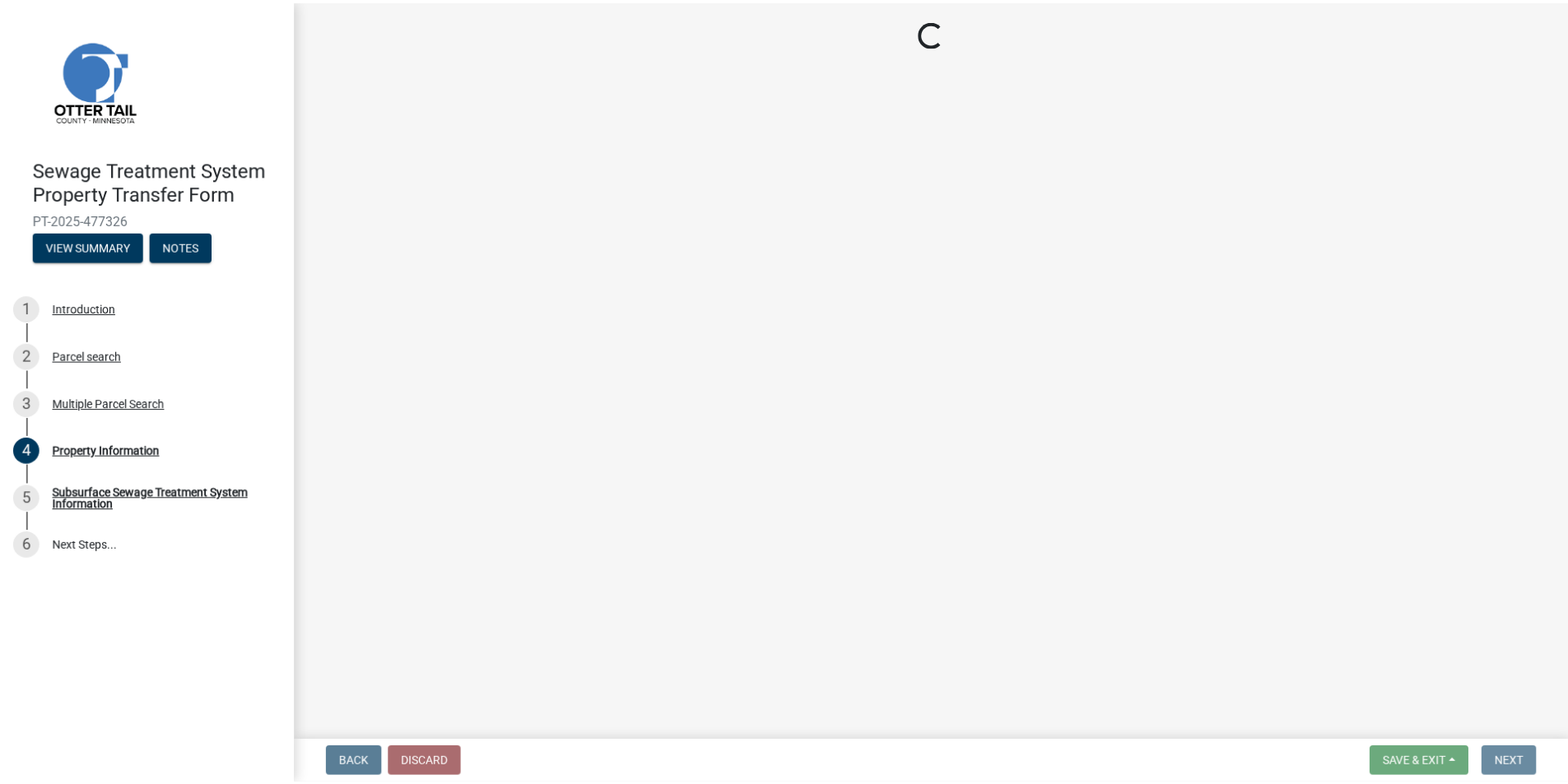
scroll to position [0, 0]
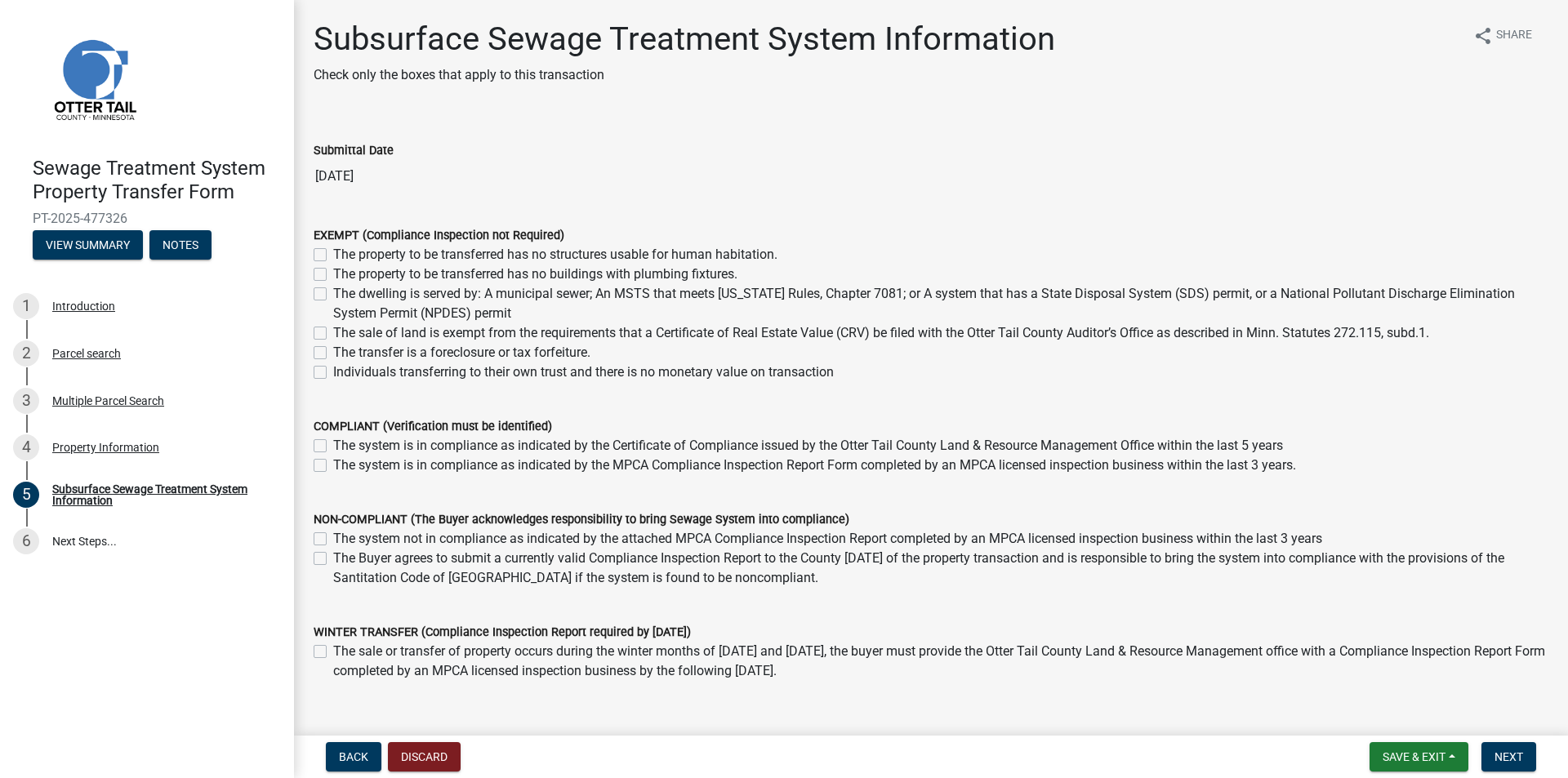
click at [443, 289] on label "The dwelling is served by: A municipal sewer; An MSTS that meets [US_STATE] Rul…" at bounding box center [941, 304] width 1215 height 39
click at [344, 289] on input "The dwelling is served by: A municipal sewer; An MSTS that meets [US_STATE] Rul…" at bounding box center [339, 290] width 11 height 11
checkbox input "true"
checkbox input "false"
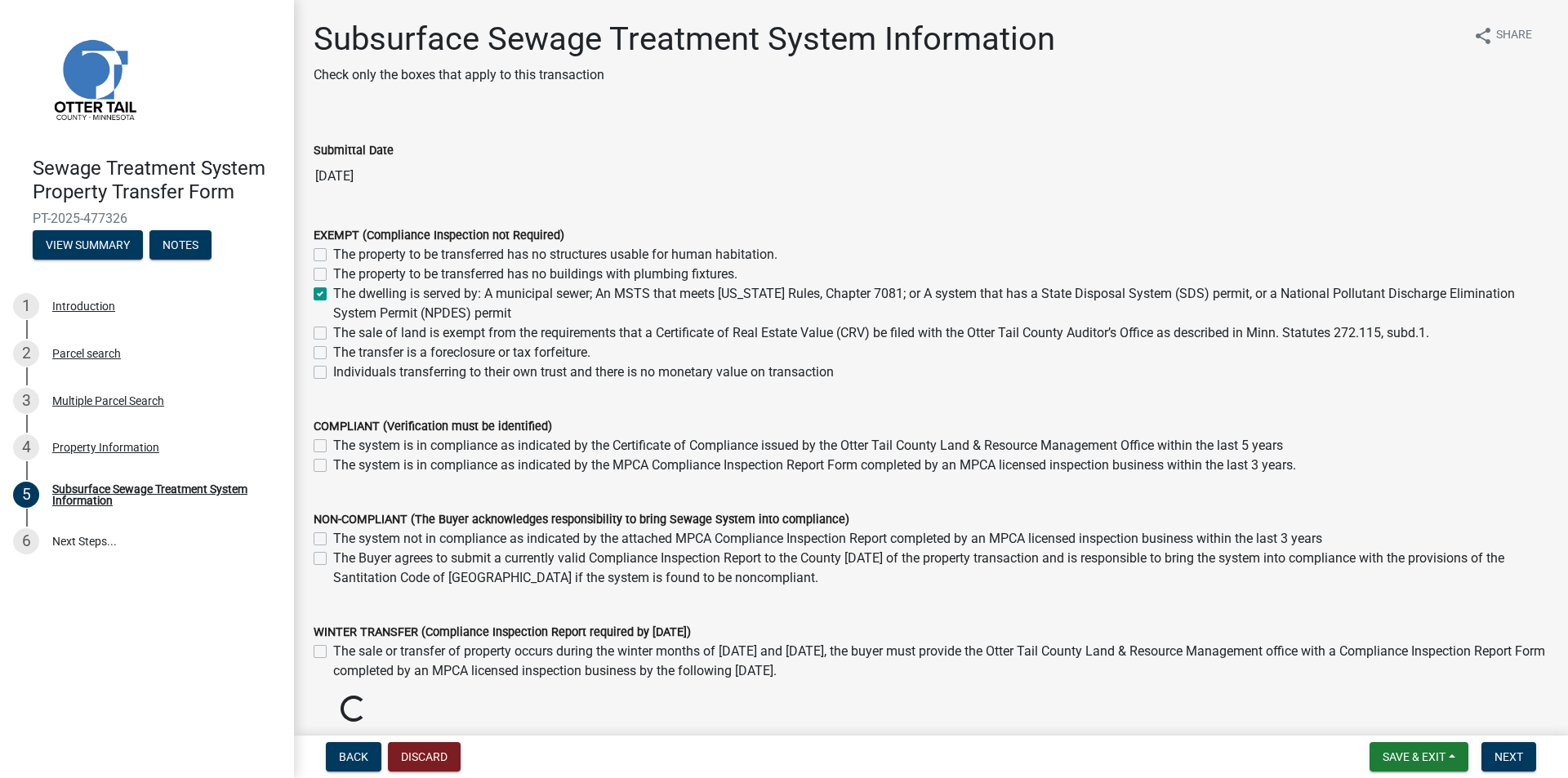
checkbox input "true"
checkbox input "false"
click at [1522, 752] on span "Next" at bounding box center [1508, 756] width 29 height 13
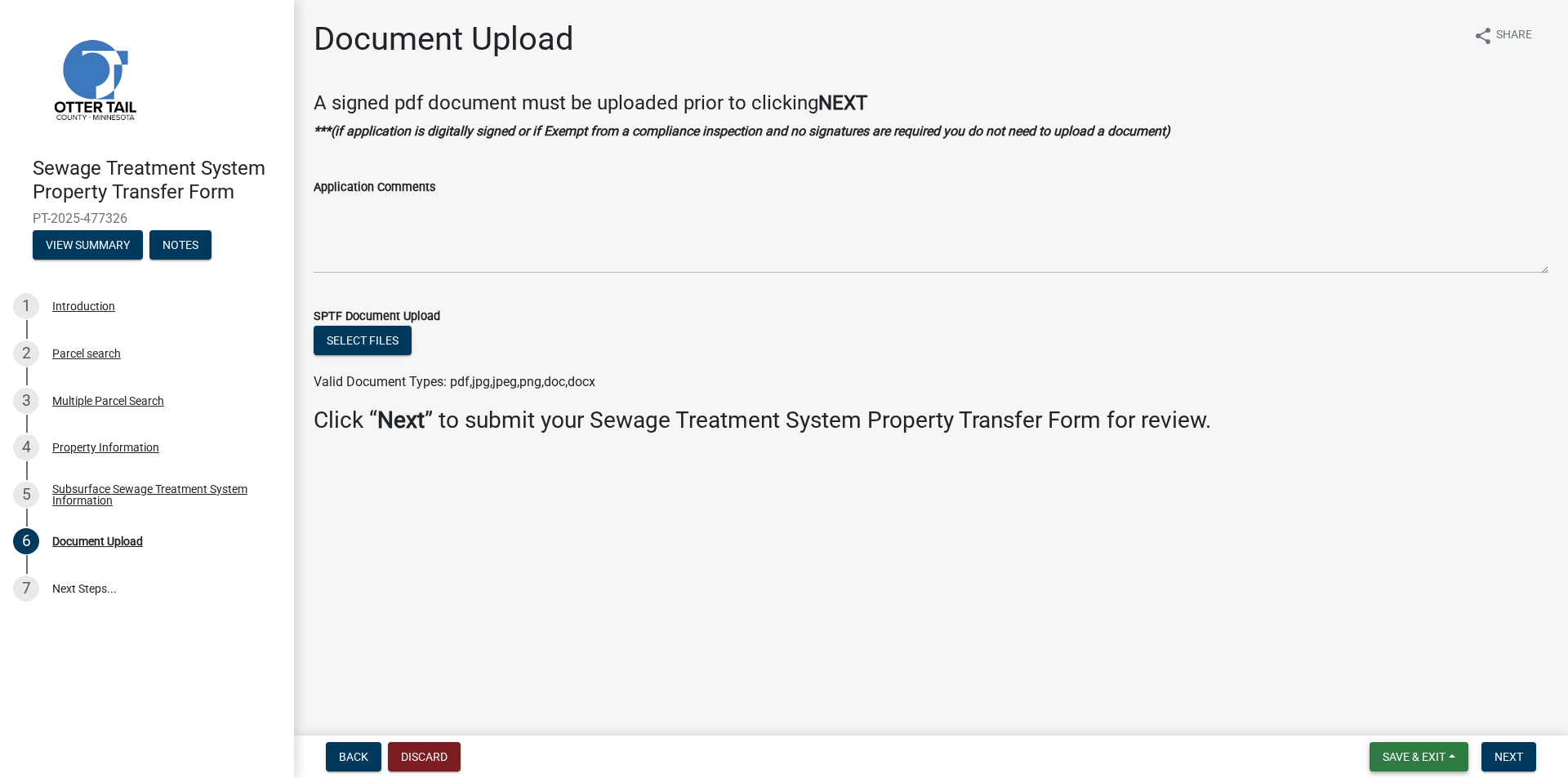
click at [1424, 743] on button "Save & Exit" at bounding box center [1418, 757] width 99 height 30
click at [1392, 704] on button "Save & Exit" at bounding box center [1403, 714] width 130 height 39
